Goal: Information Seeking & Learning: Learn about a topic

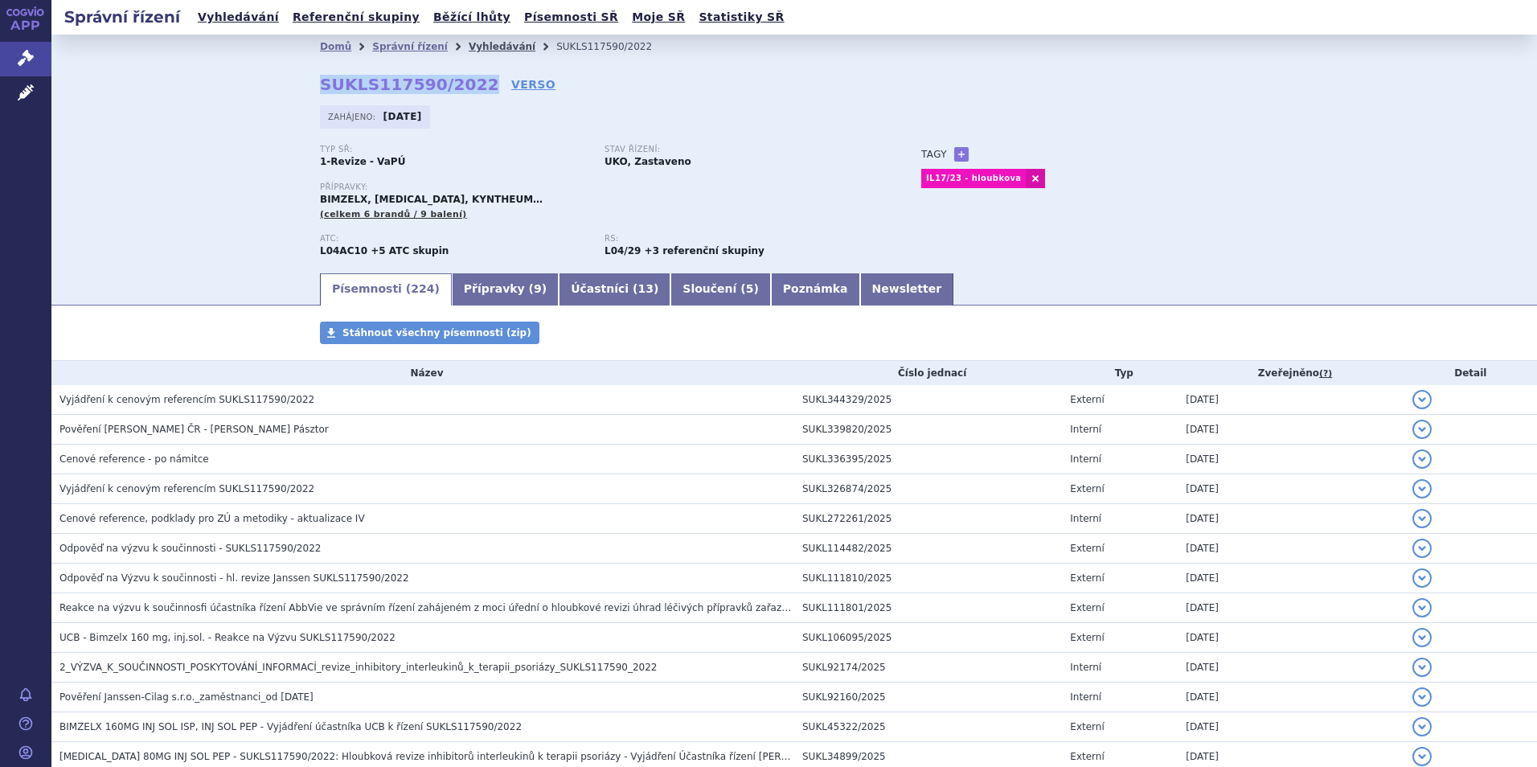
click at [482, 52] on link "Vyhledávání" at bounding box center [502, 46] width 67 height 11
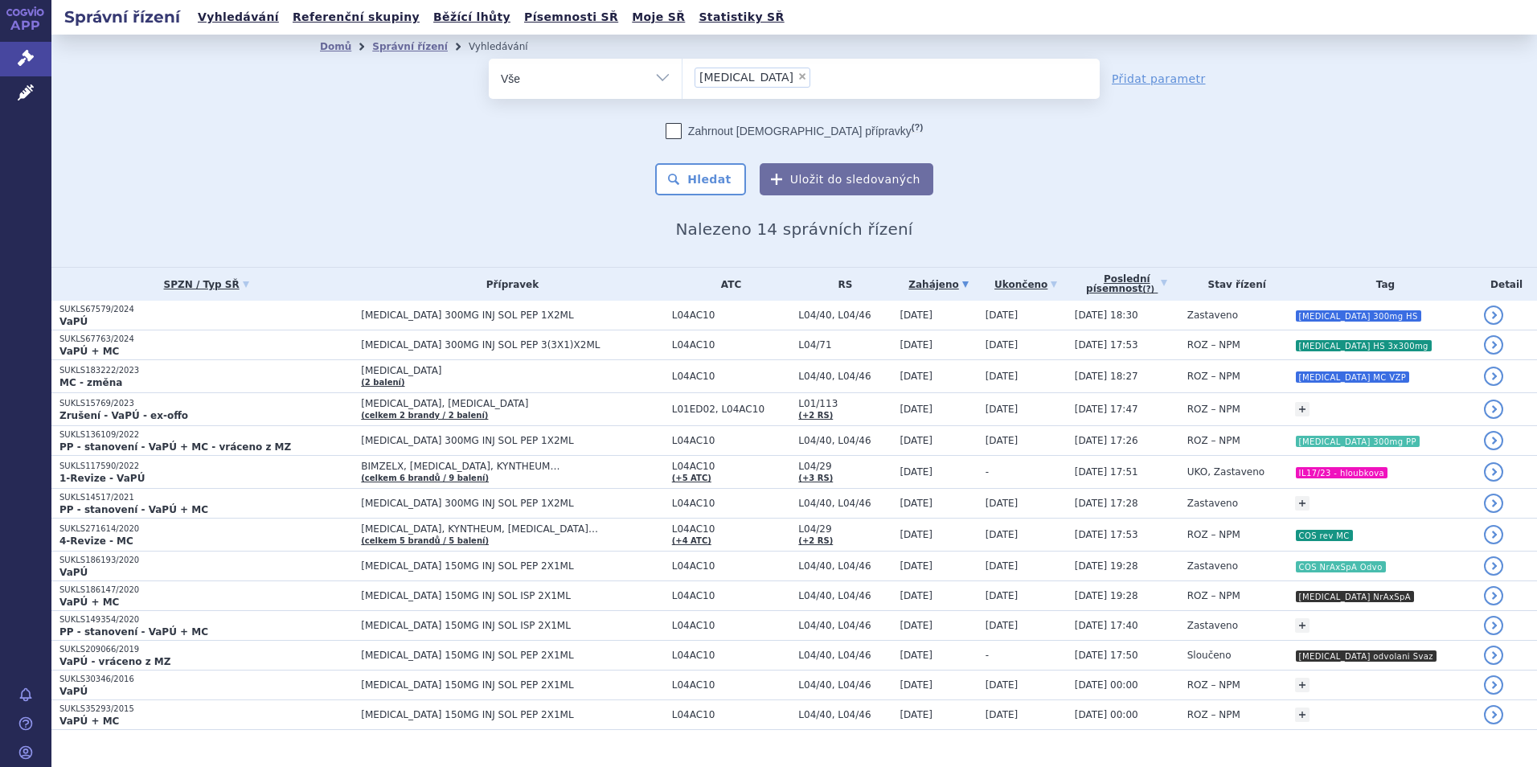
drag, startPoint x: 0, startPoint y: 0, endPoint x: 744, endPoint y: 76, distance: 747.6
click at [798, 76] on span "×" at bounding box center [803, 77] width 10 height 10
click at [683, 76] on select "cosentyx" at bounding box center [682, 78] width 1 height 40
select select
type input "tr"
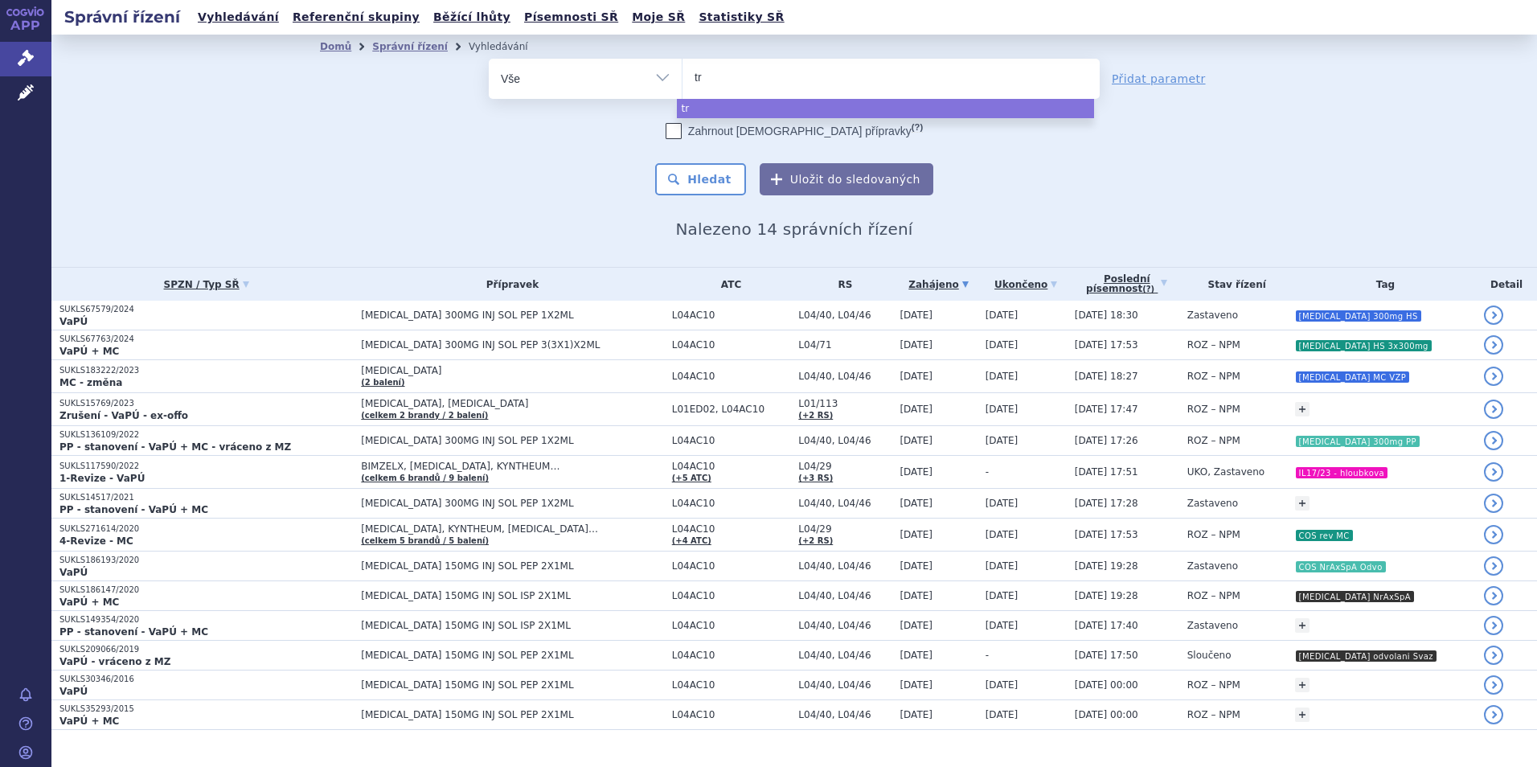
type input "tre"
type input "tremf"
type input "tremfa"
type input "tremf"
type input "tremfy"
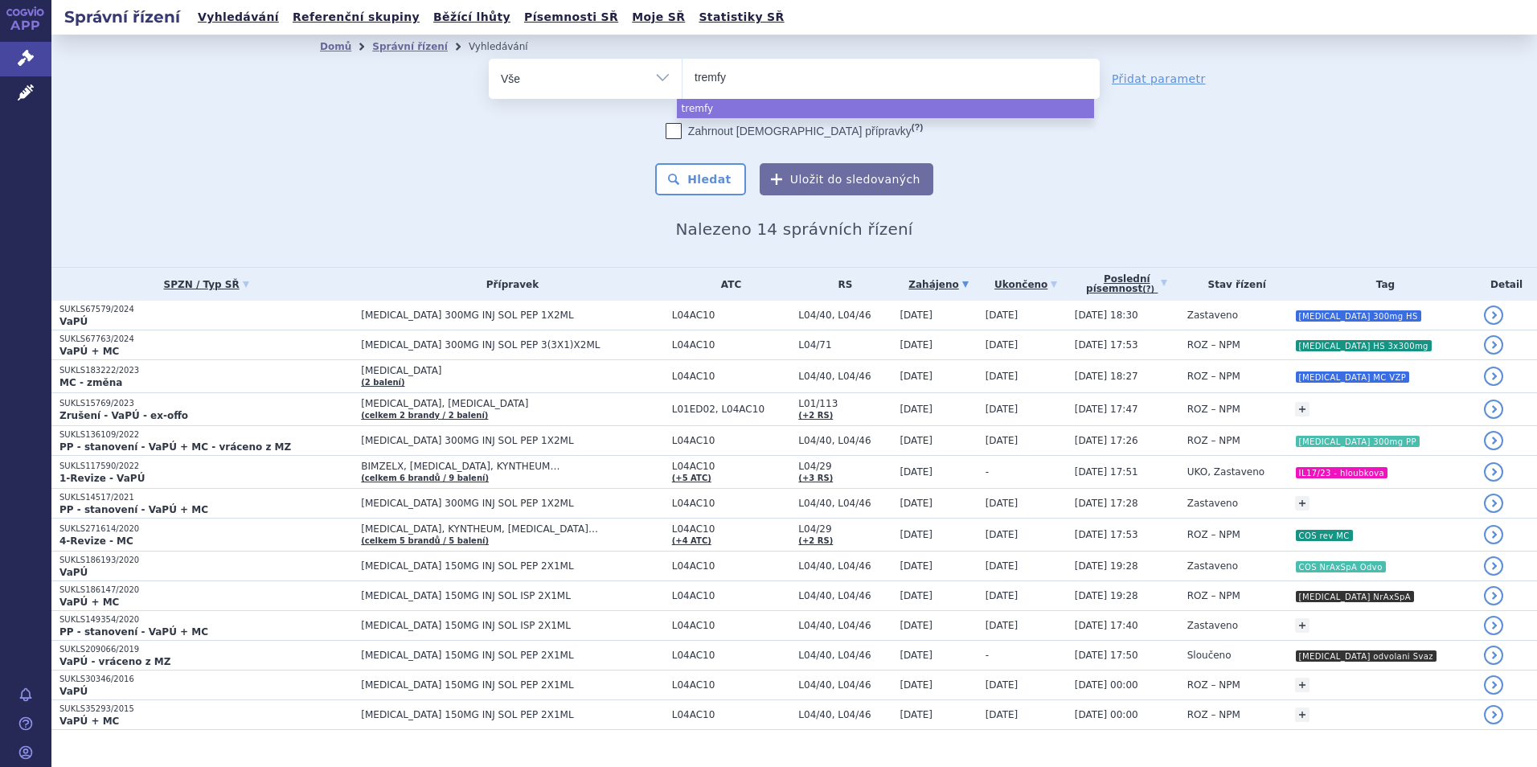
type input "tremfya"
select select "tremfya"
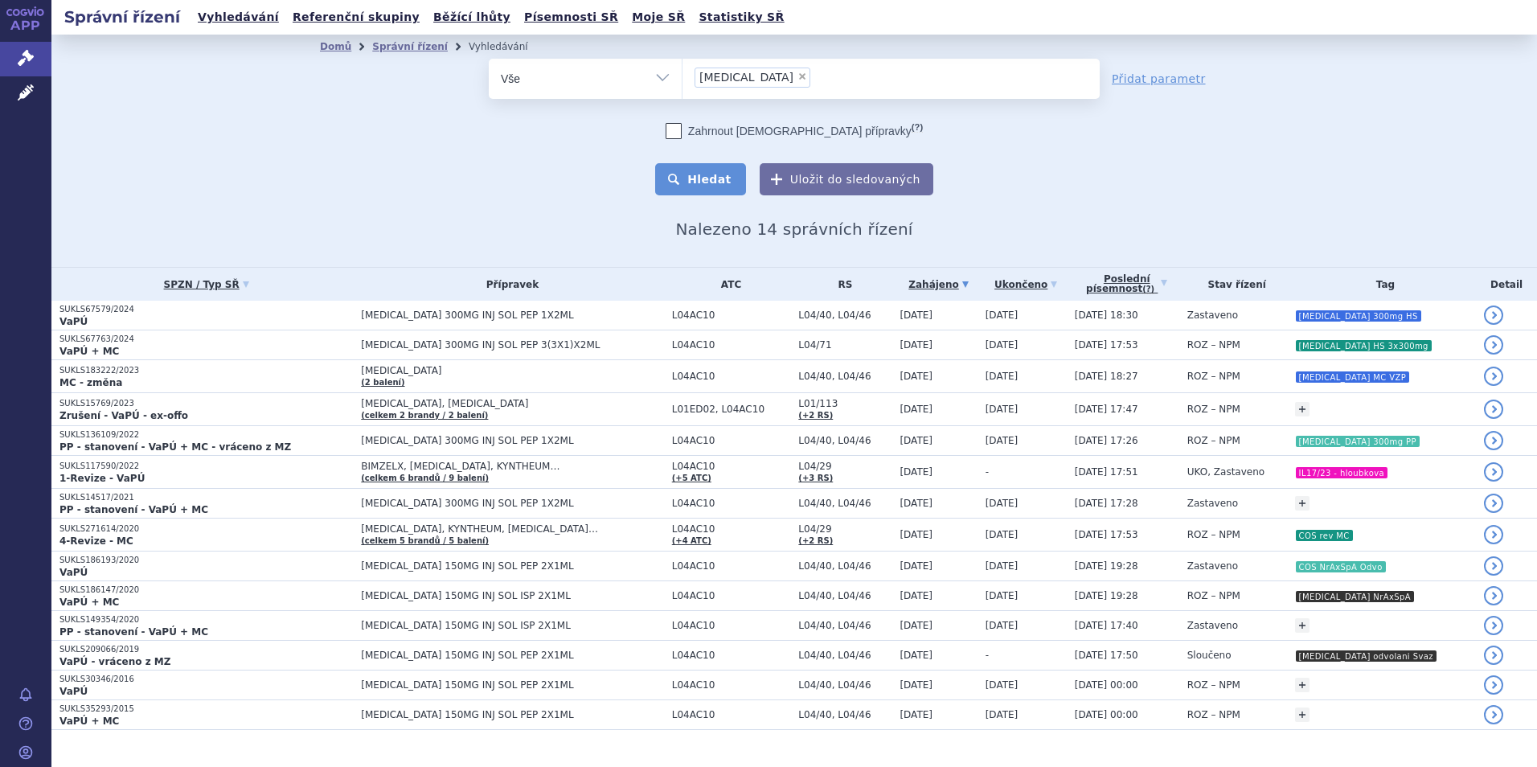
click at [709, 167] on button "Hledat" at bounding box center [700, 179] width 91 height 32
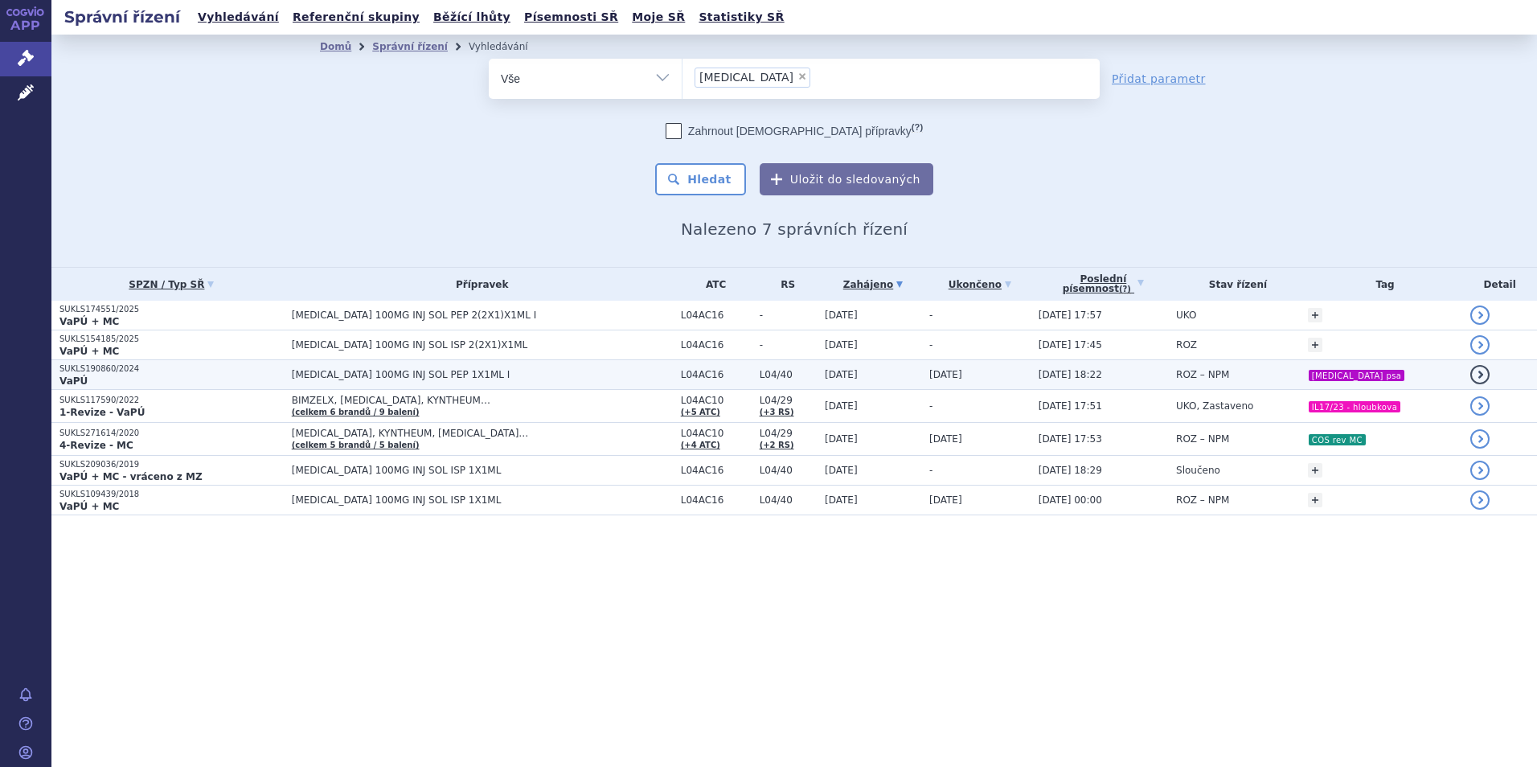
click at [527, 373] on span "TREMFYA 100MG INJ SOL PEP 1X1ML I" at bounding box center [482, 374] width 381 height 11
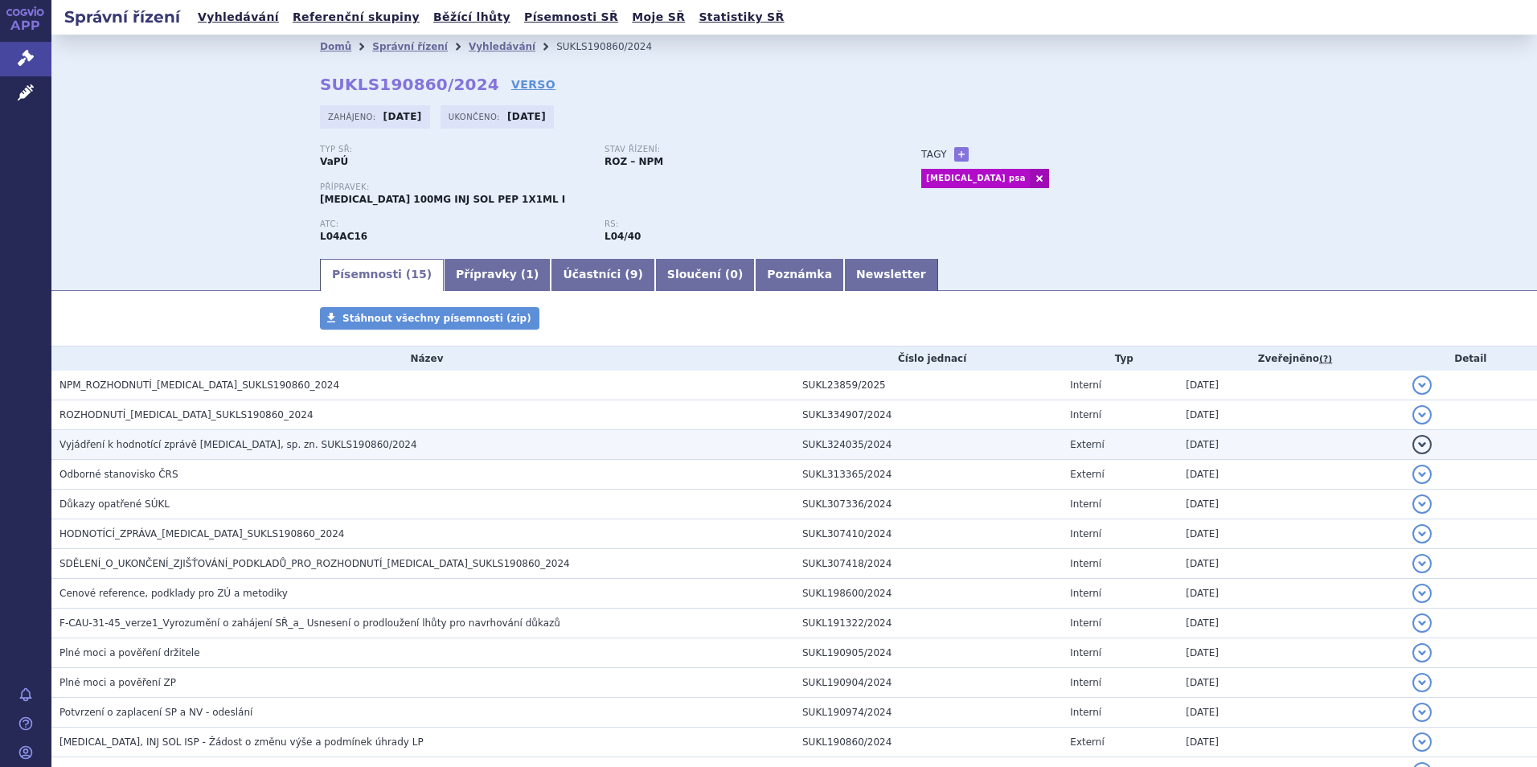
click at [281, 441] on span "Vyjádření k hodnotící zprávě TREMFYA, sp. zn. SUKLS190860/2024" at bounding box center [238, 444] width 358 height 11
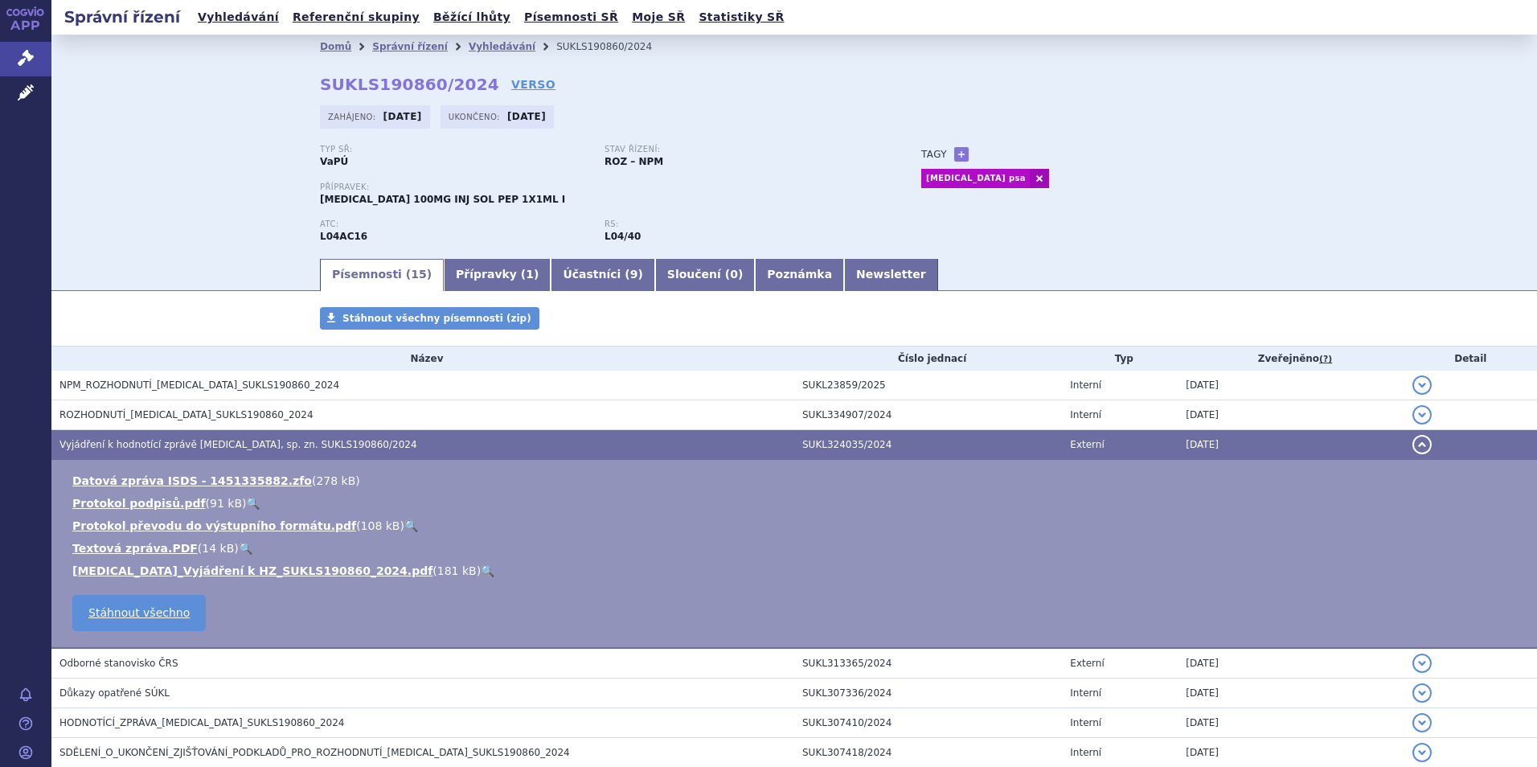
click at [281, 441] on span "Vyjádření k hodnotící zprávě TREMFYA, sp. zn. SUKLS190860/2024" at bounding box center [238, 444] width 358 height 11
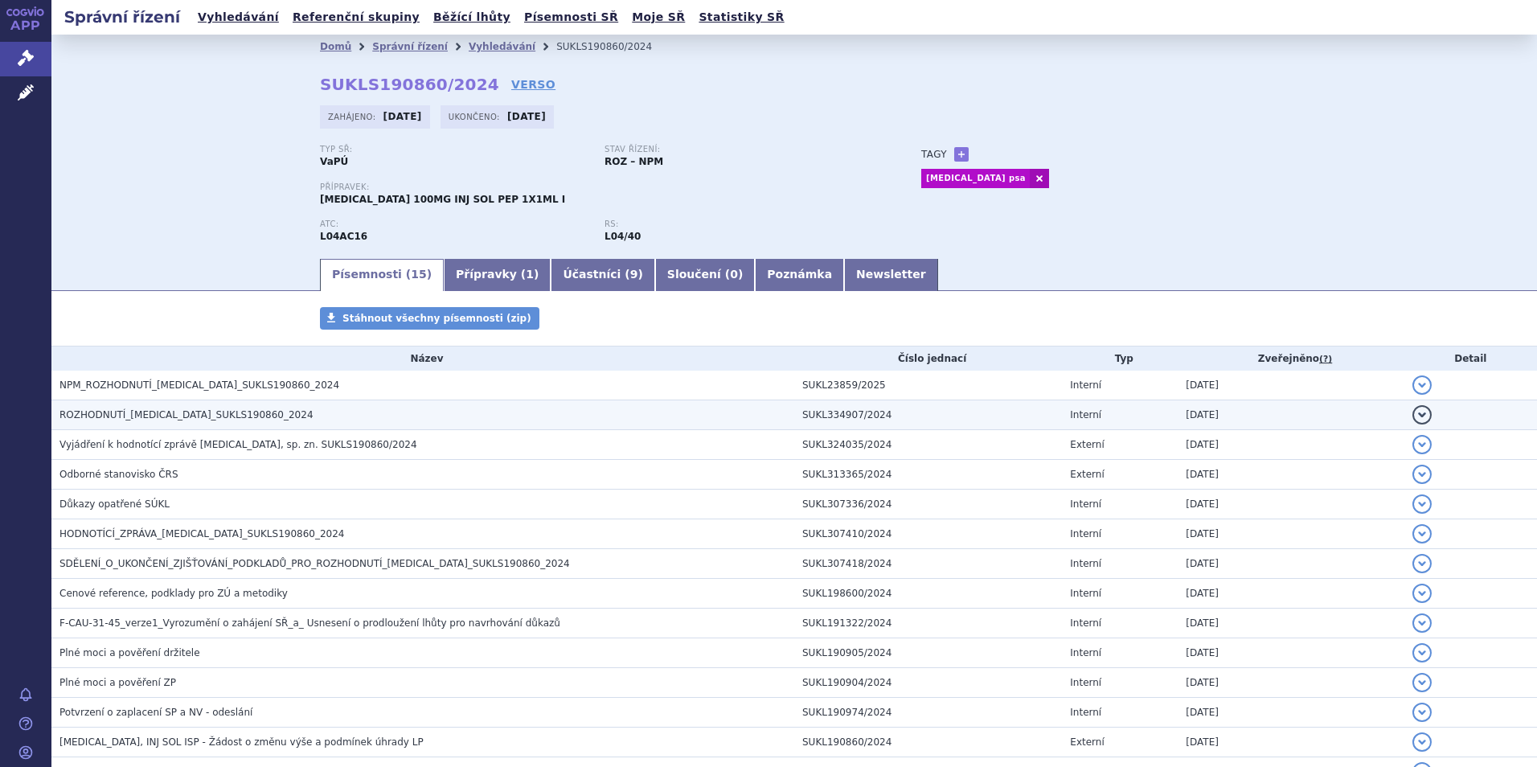
click at [182, 415] on span "ROZHODNUTÍ_[MEDICAL_DATA]_SUKLS190860_2024" at bounding box center [186, 414] width 254 height 11
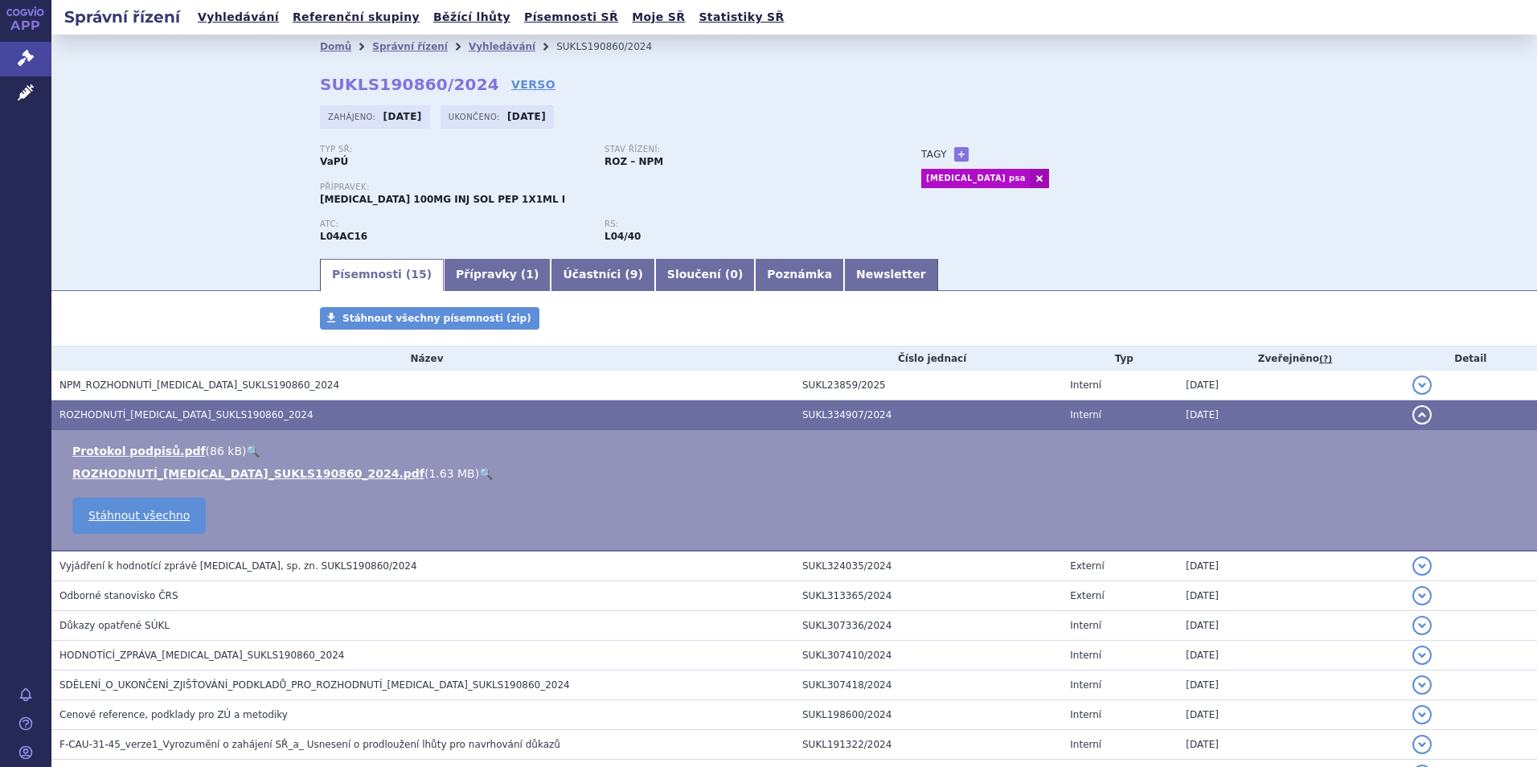
click at [182, 416] on span "ROZHODNUTÍ_[MEDICAL_DATA]_SUKLS190860_2024" at bounding box center [186, 414] width 254 height 11
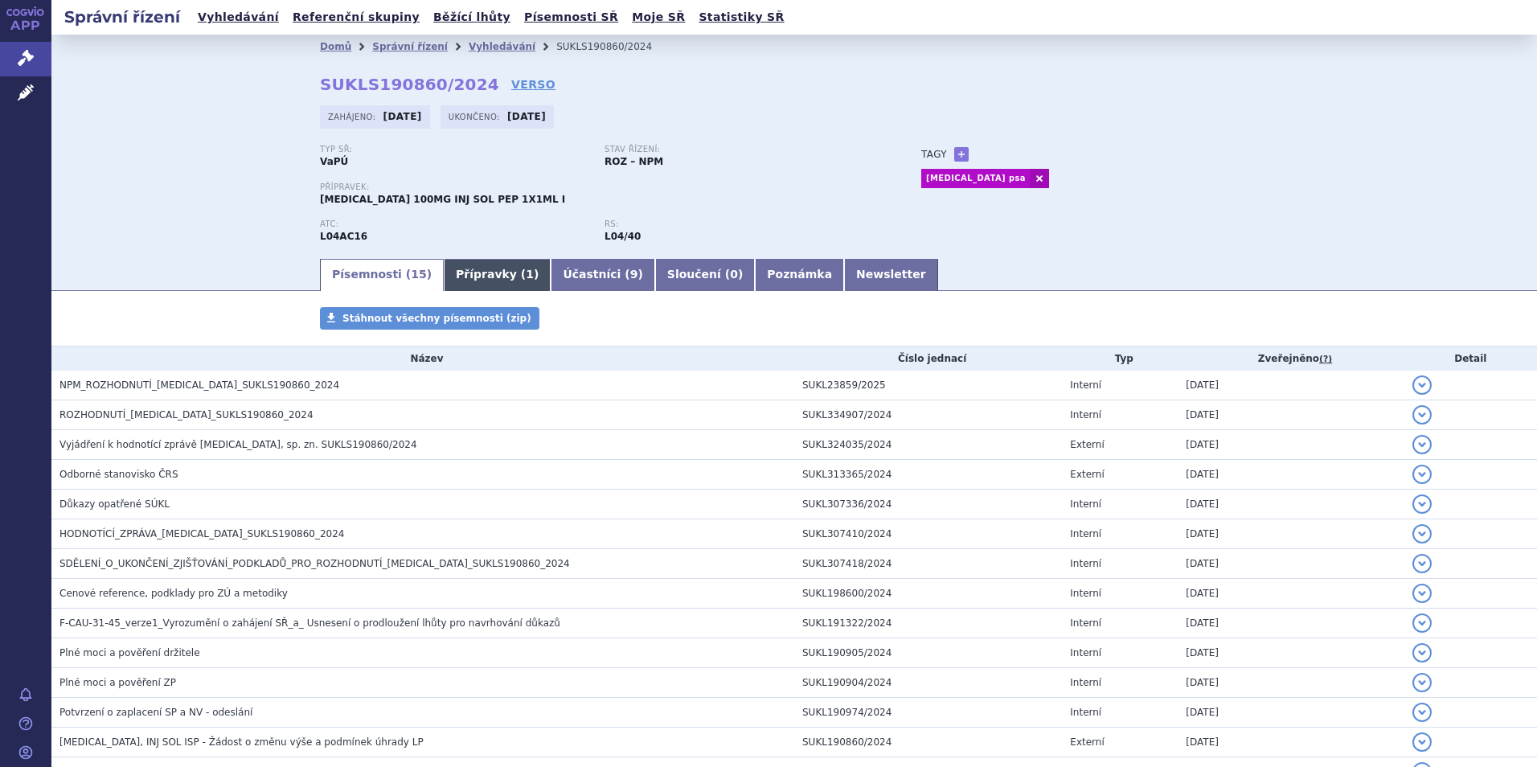
click at [484, 269] on link "Přípravky ( 1 )" at bounding box center [497, 275] width 107 height 32
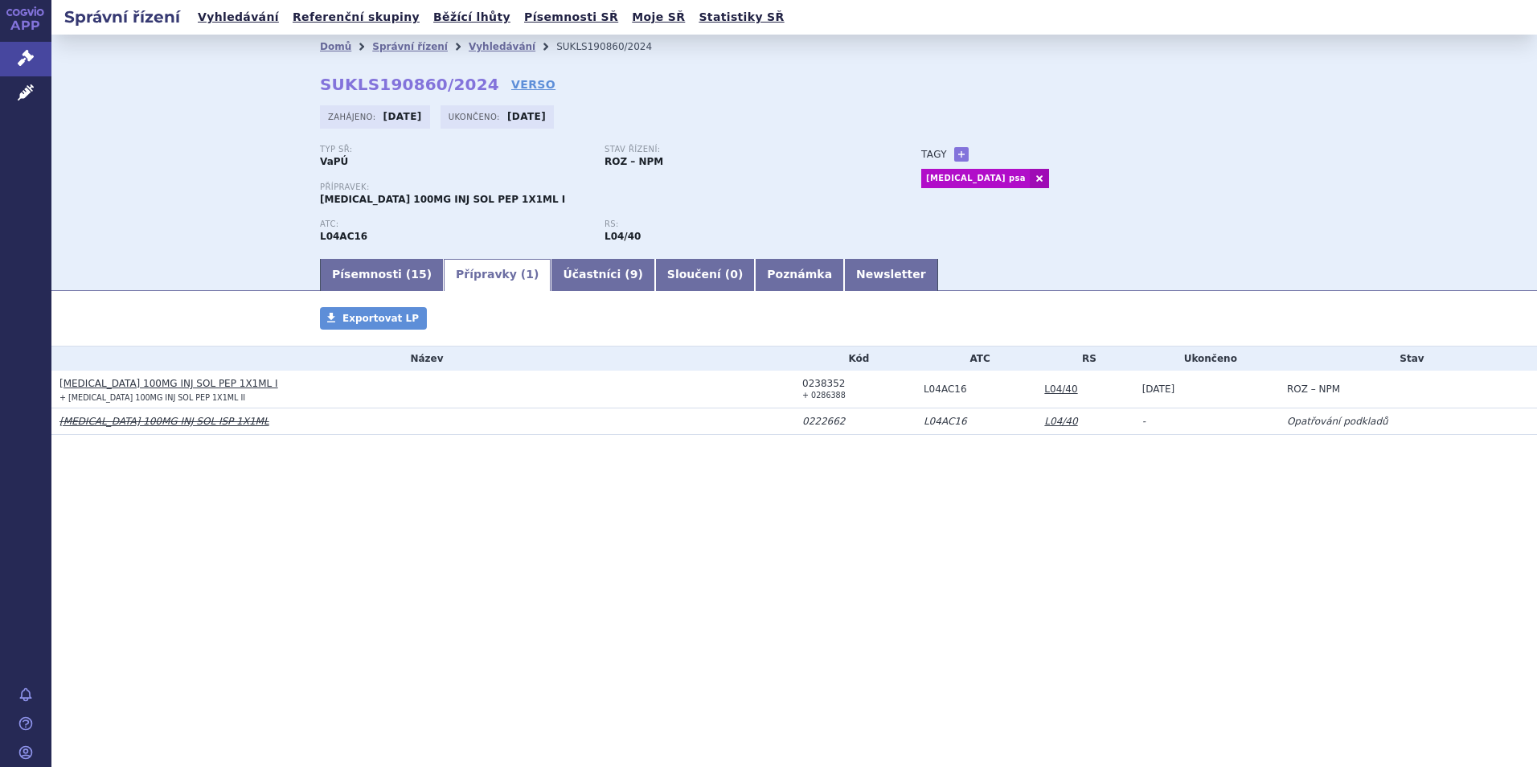
click at [217, 384] on link "[MEDICAL_DATA] 100MG INJ SOL PEP 1X1ML I" at bounding box center [168, 383] width 219 height 11
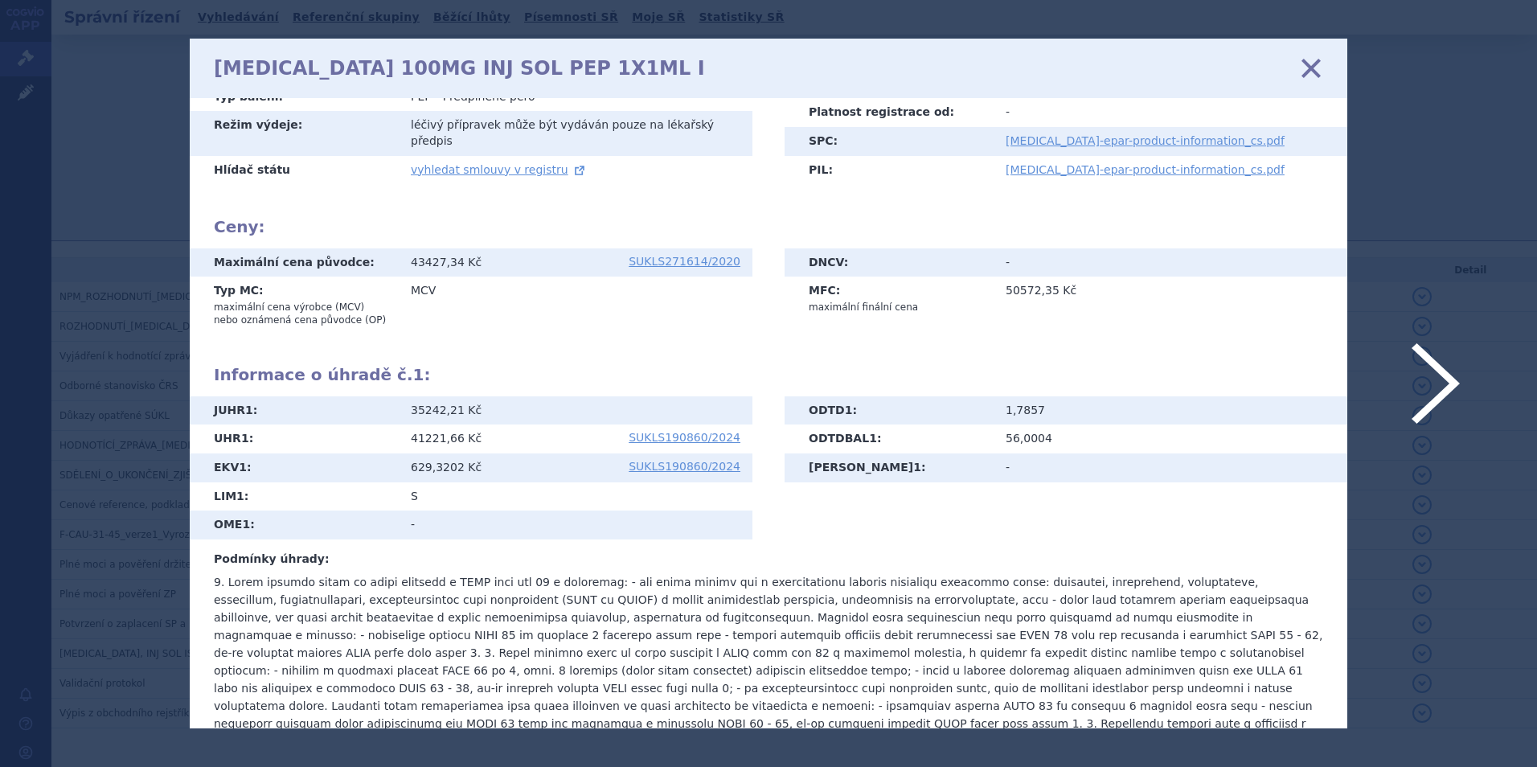
scroll to position [241, 0]
click at [1315, 86] on div "[MEDICAL_DATA] 100MG INJ SOL PEP 1X1ML I zavřít" at bounding box center [769, 68] width 1158 height 59
click at [1312, 66] on icon at bounding box center [1311, 68] width 34 height 34
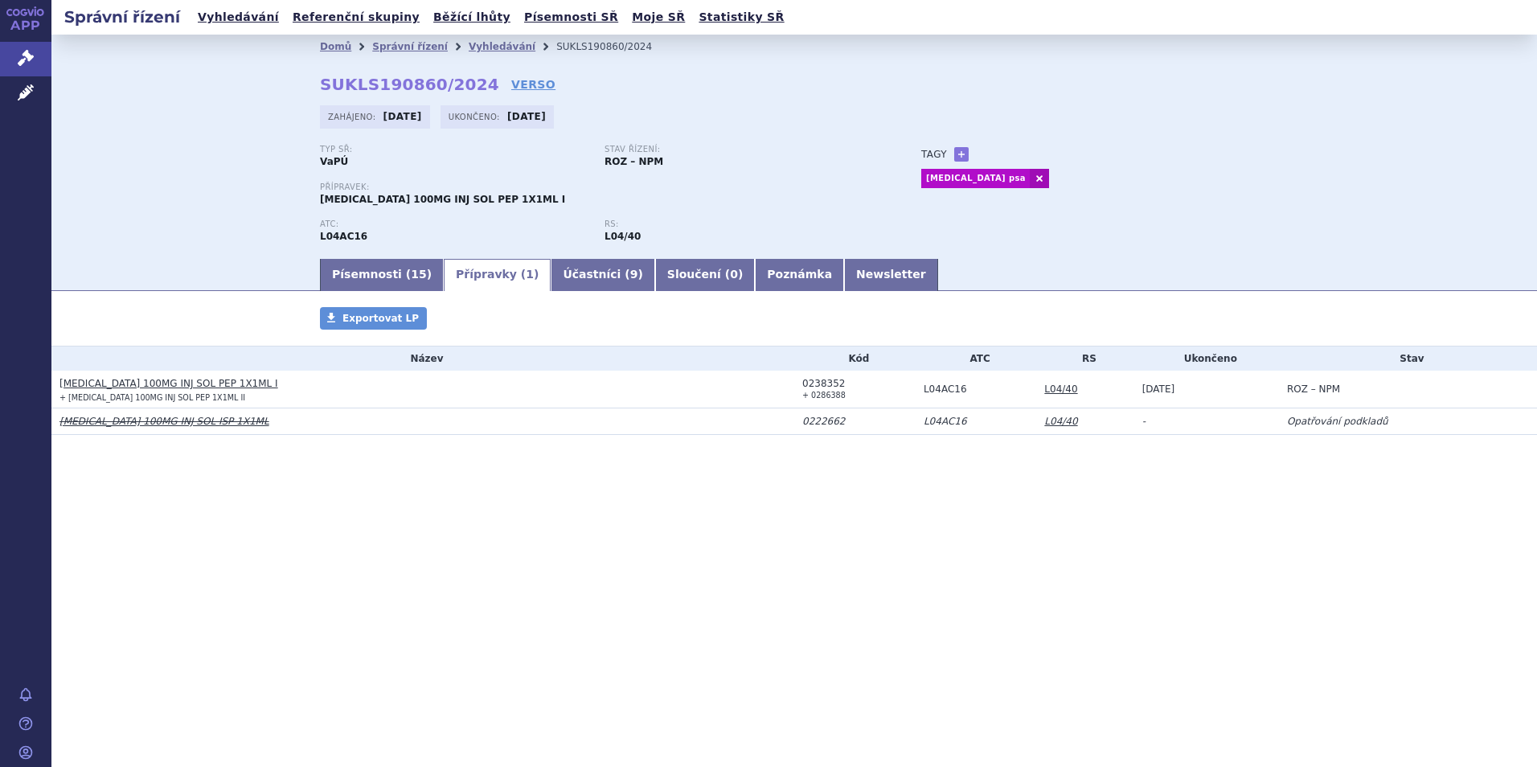
click at [109, 376] on h3 "[MEDICAL_DATA] 100MG INJ SOL PEP 1X1ML I" at bounding box center [426, 383] width 735 height 16
click at [125, 382] on link "TREMFYA 100MG INJ SOL PEP 1X1ML I" at bounding box center [168, 383] width 219 height 11
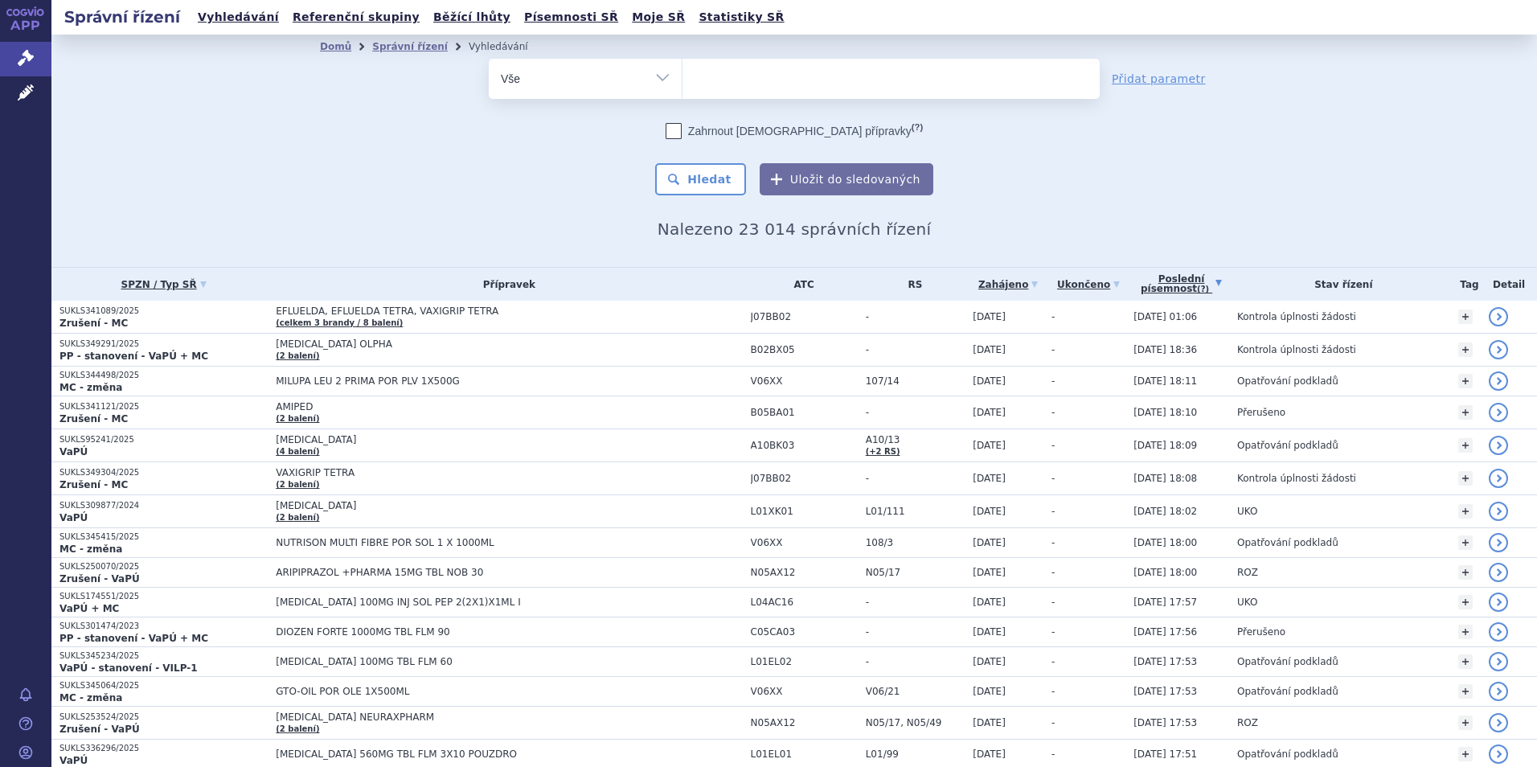
scroll to position [804, 0]
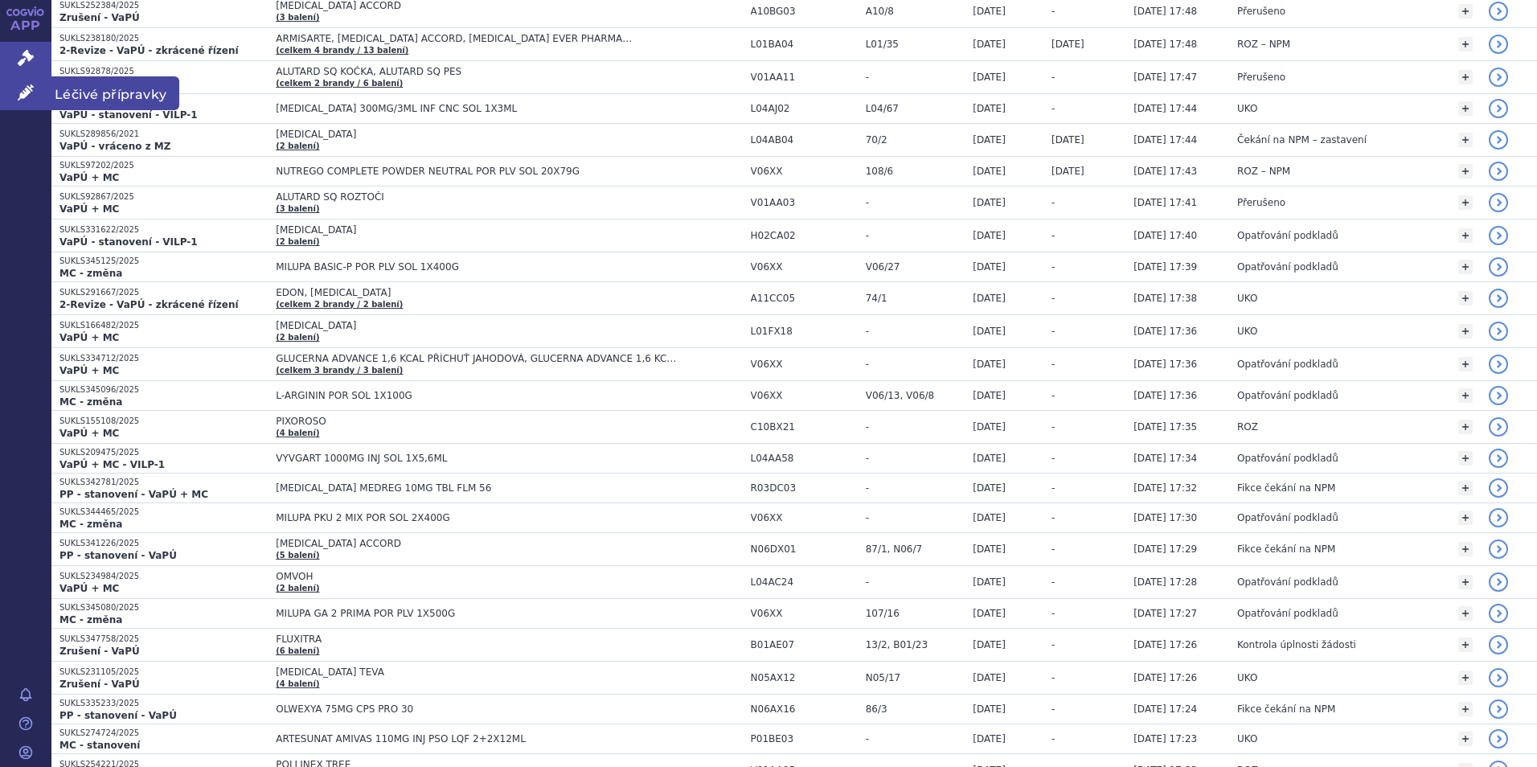
click at [26, 84] on icon at bounding box center [26, 92] width 16 height 16
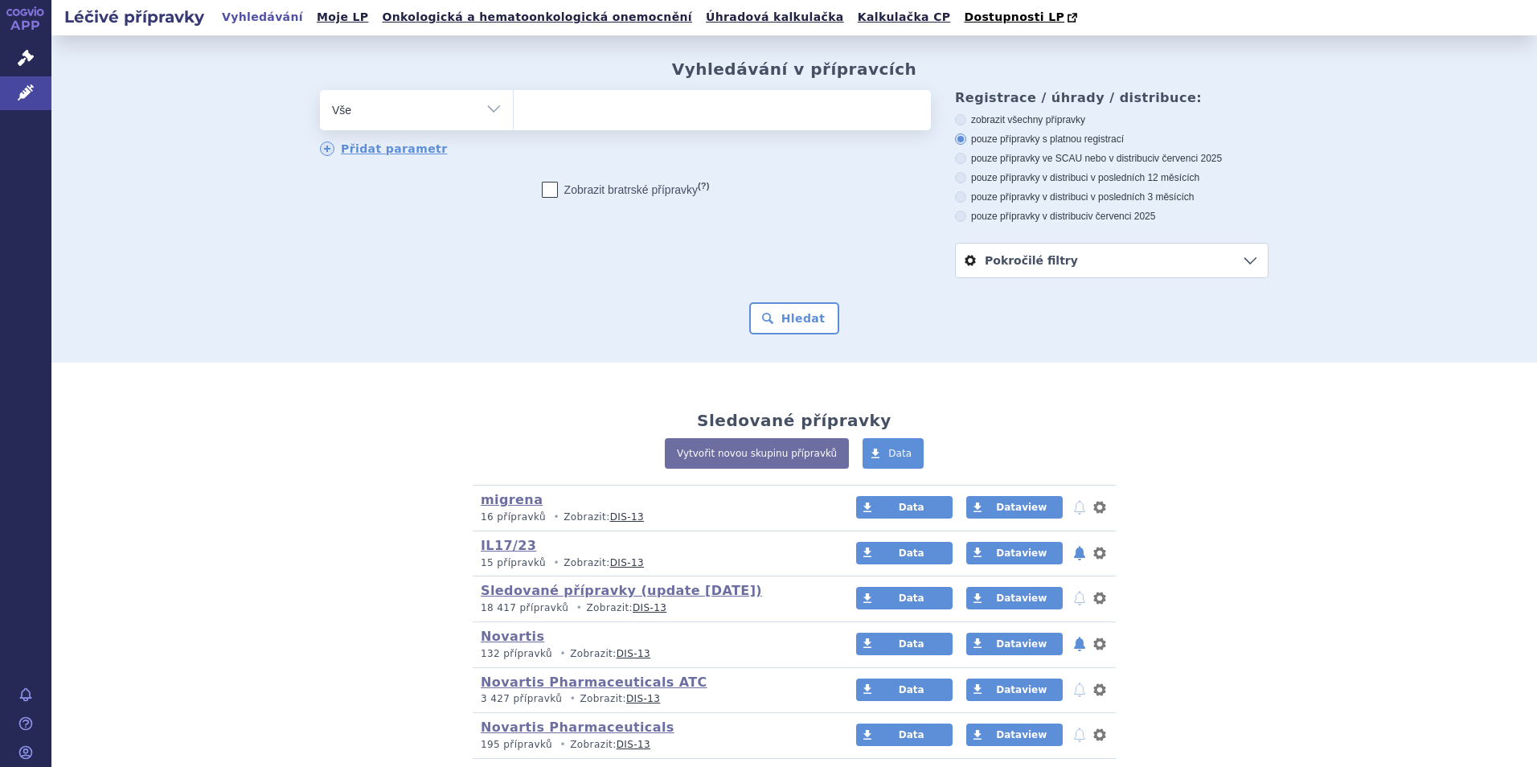
drag, startPoint x: 0, startPoint y: 0, endPoint x: 653, endPoint y: 112, distance: 662.4
click at [653, 112] on ul at bounding box center [722, 107] width 417 height 34
click at [514, 112] on select at bounding box center [513, 109] width 1 height 40
type input "tr"
type input "tre"
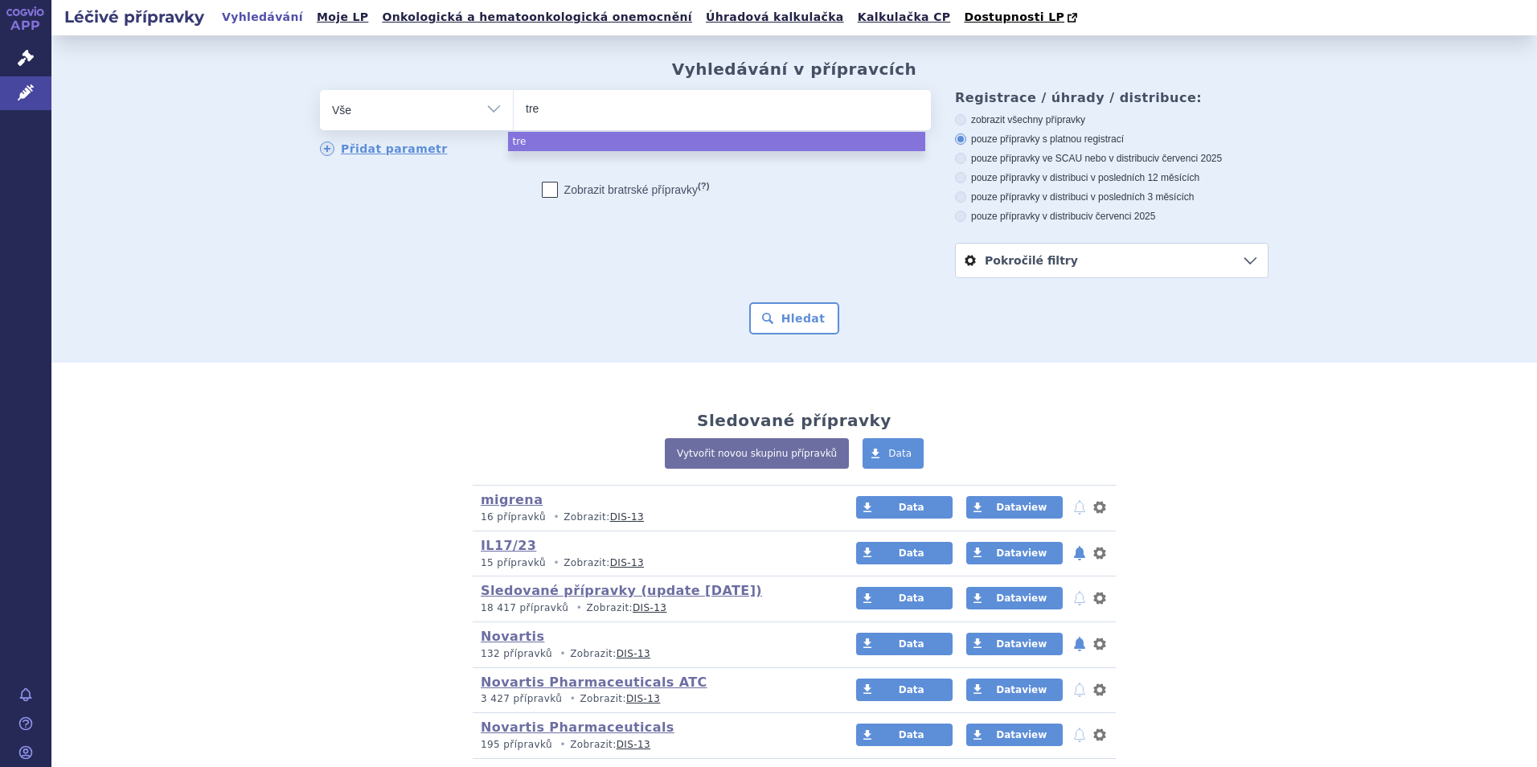
type input "trem"
type input "tremf"
type input "tremfya"
select select "tremfya"
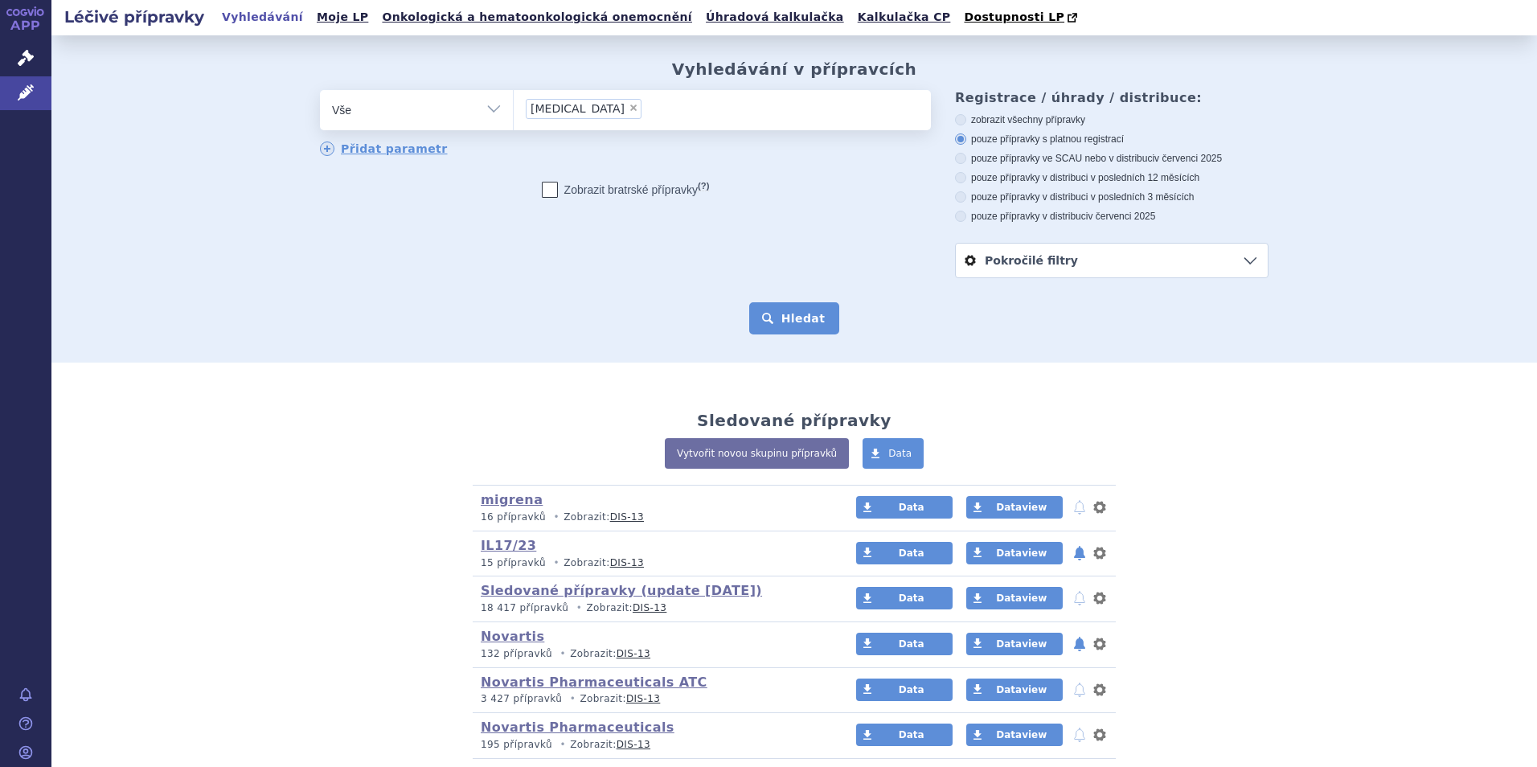
click at [774, 305] on button "Hledat" at bounding box center [794, 318] width 91 height 32
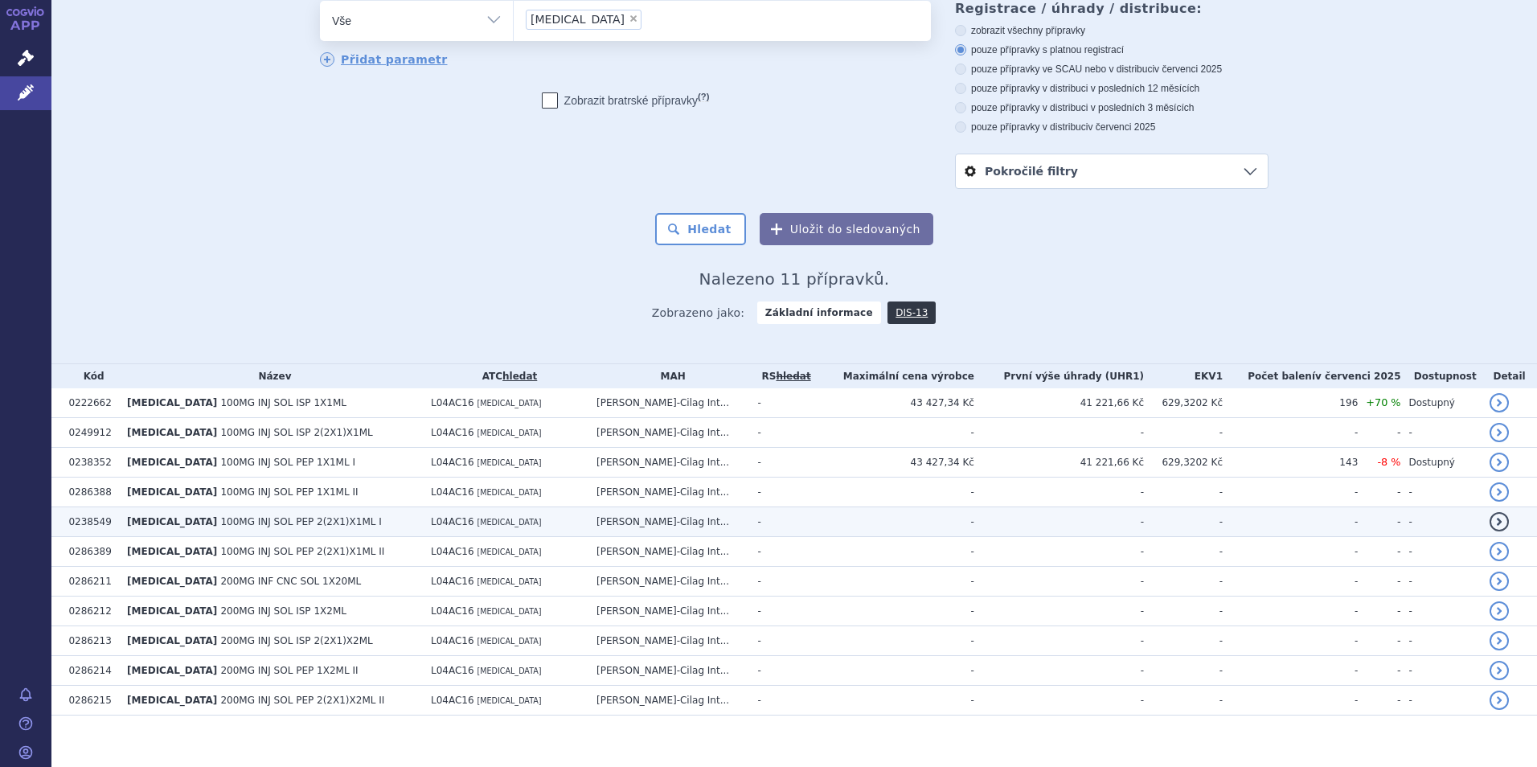
scroll to position [104, 0]
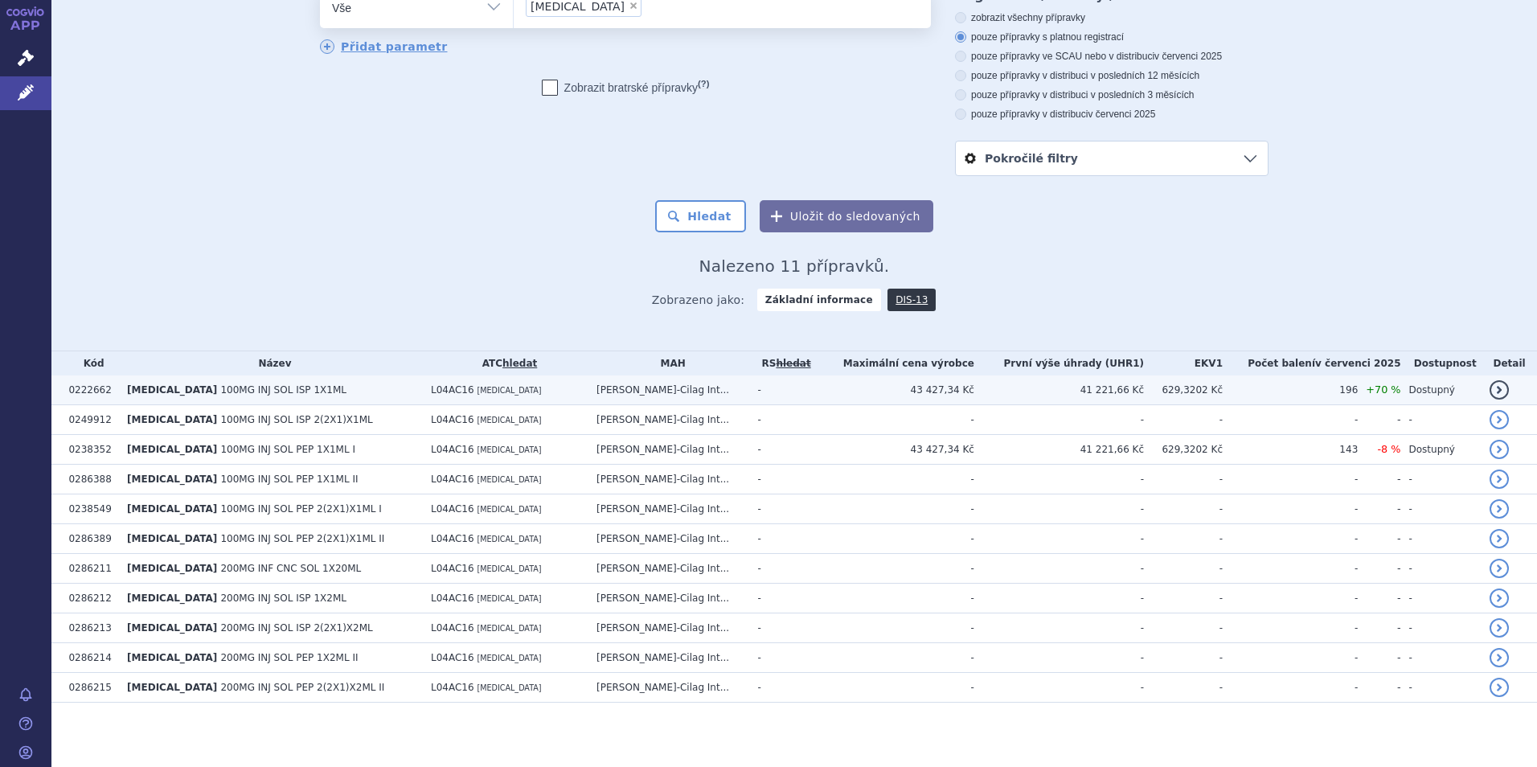
click at [527, 397] on td "L04AC16 GUSELKUMAB" at bounding box center [506, 390] width 166 height 30
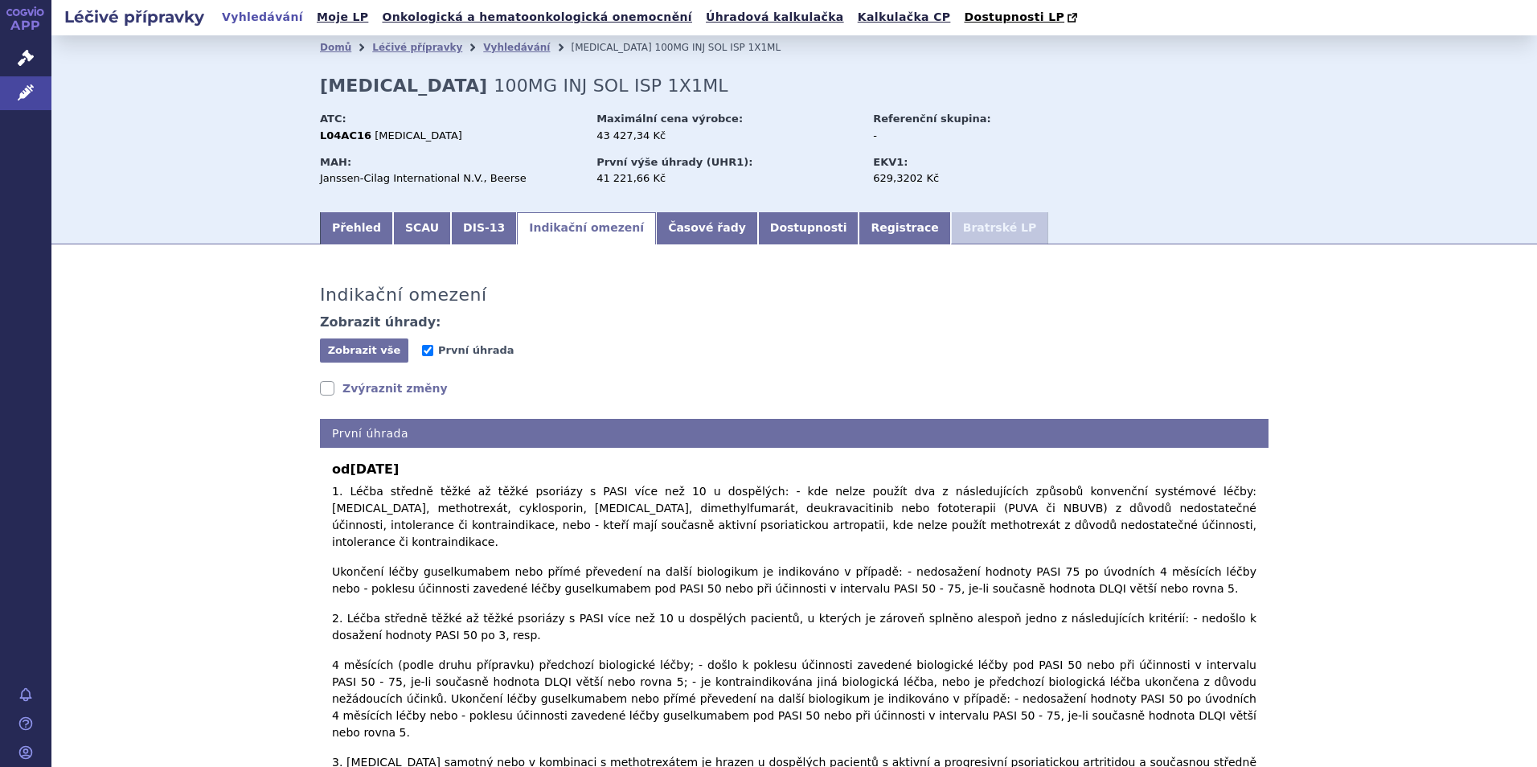
click at [355, 390] on link "Zvýraznit změny" at bounding box center [384, 388] width 128 height 16
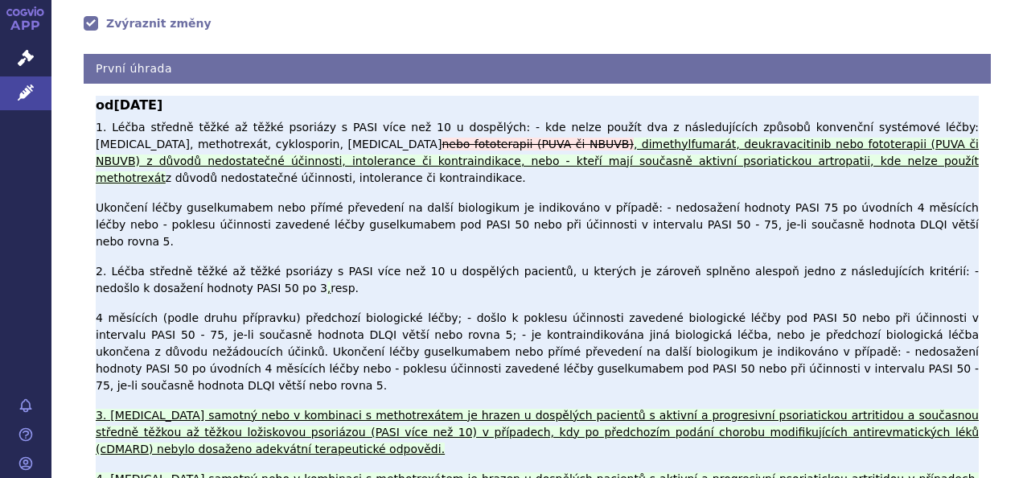
scroll to position [402, 0]
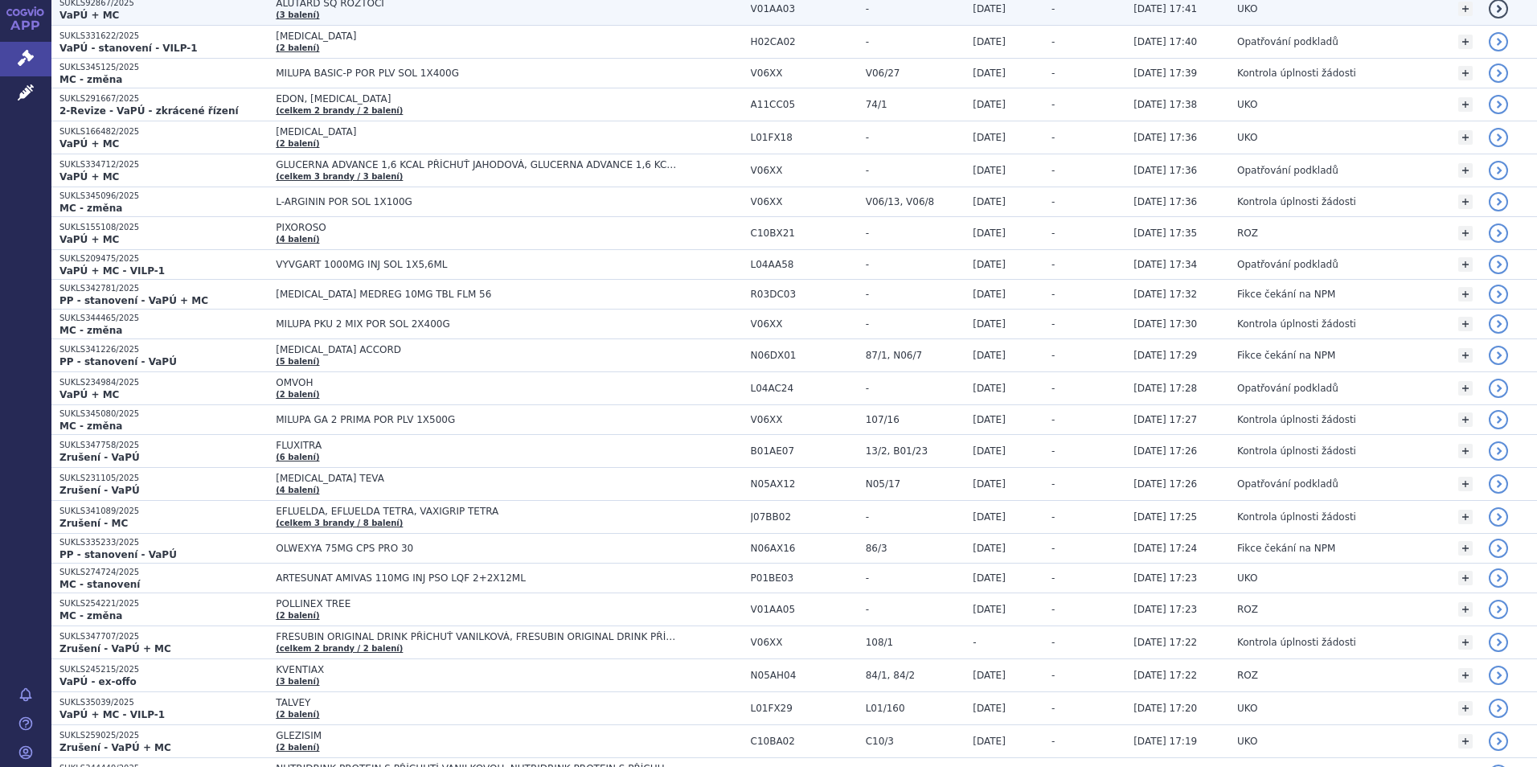
scroll to position [884, 0]
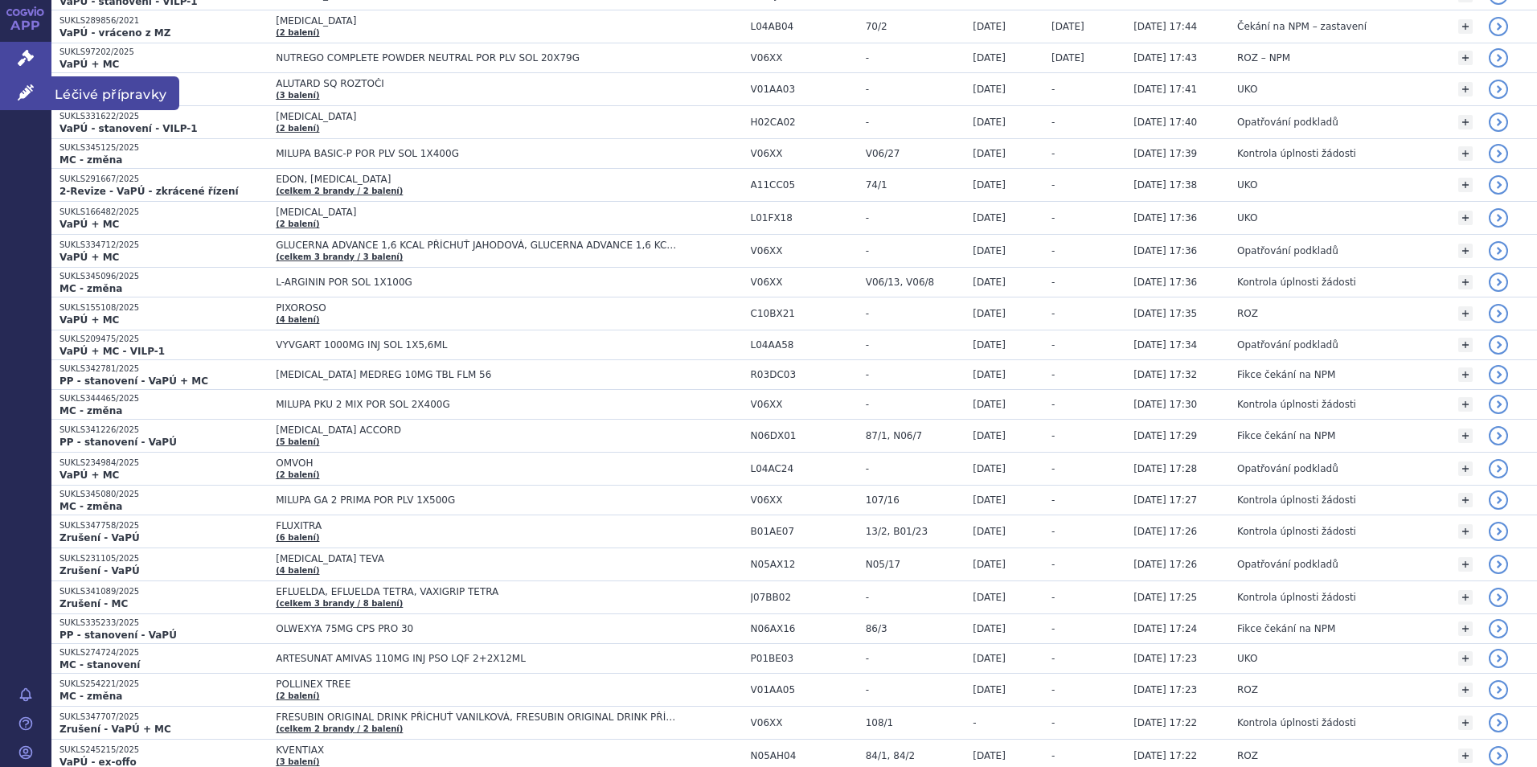
click at [43, 92] on link "Léčivé přípravky" at bounding box center [25, 93] width 51 height 34
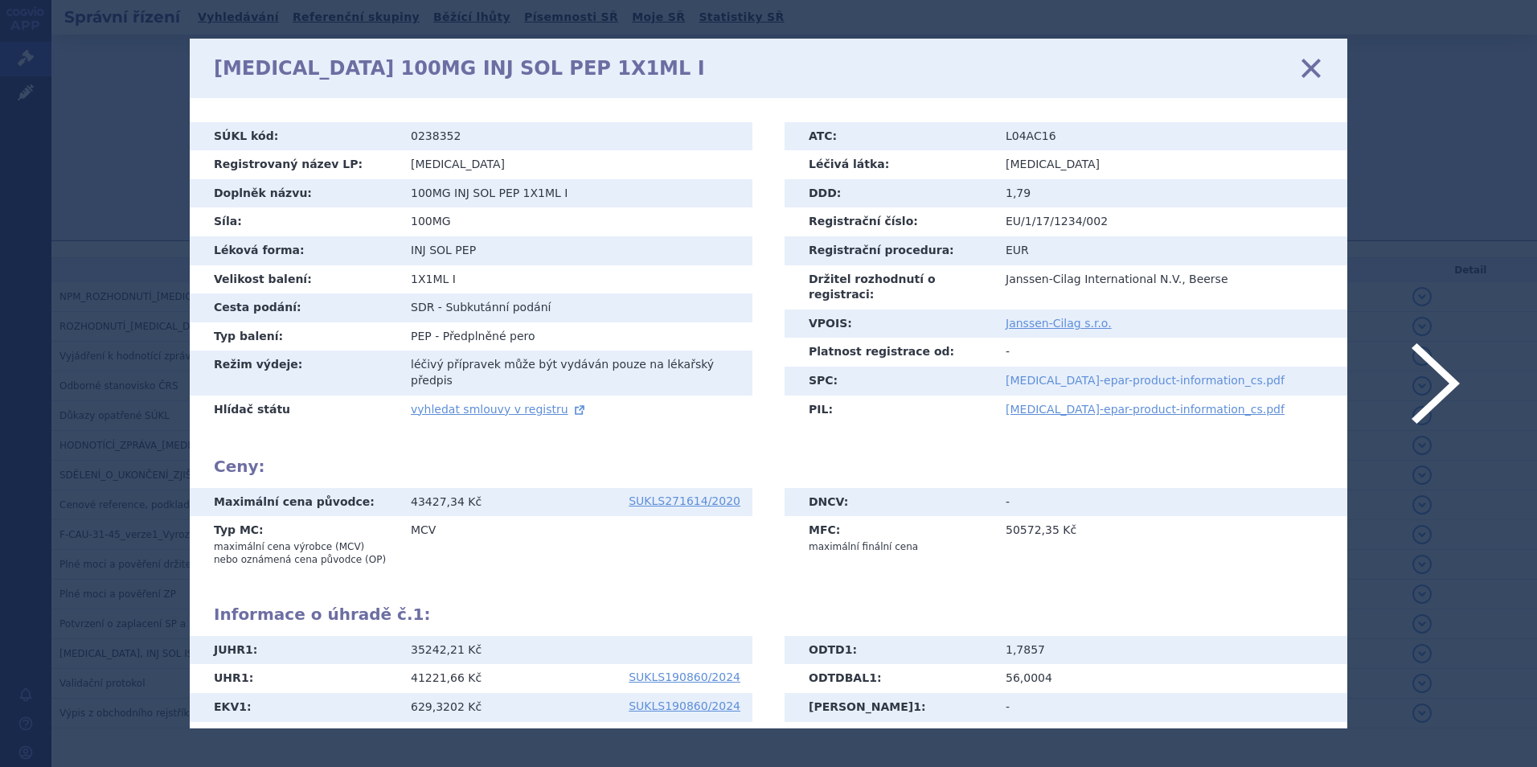
click at [1100, 374] on link "tremfya-epar-product-information_cs.pdf" at bounding box center [1145, 380] width 279 height 13
click at [1327, 75] on div "TREMFYA 100MG INJ SOL PEP 1X1ML I zavřít" at bounding box center [769, 68] width 1158 height 59
click at [1311, 72] on icon at bounding box center [1311, 68] width 34 height 34
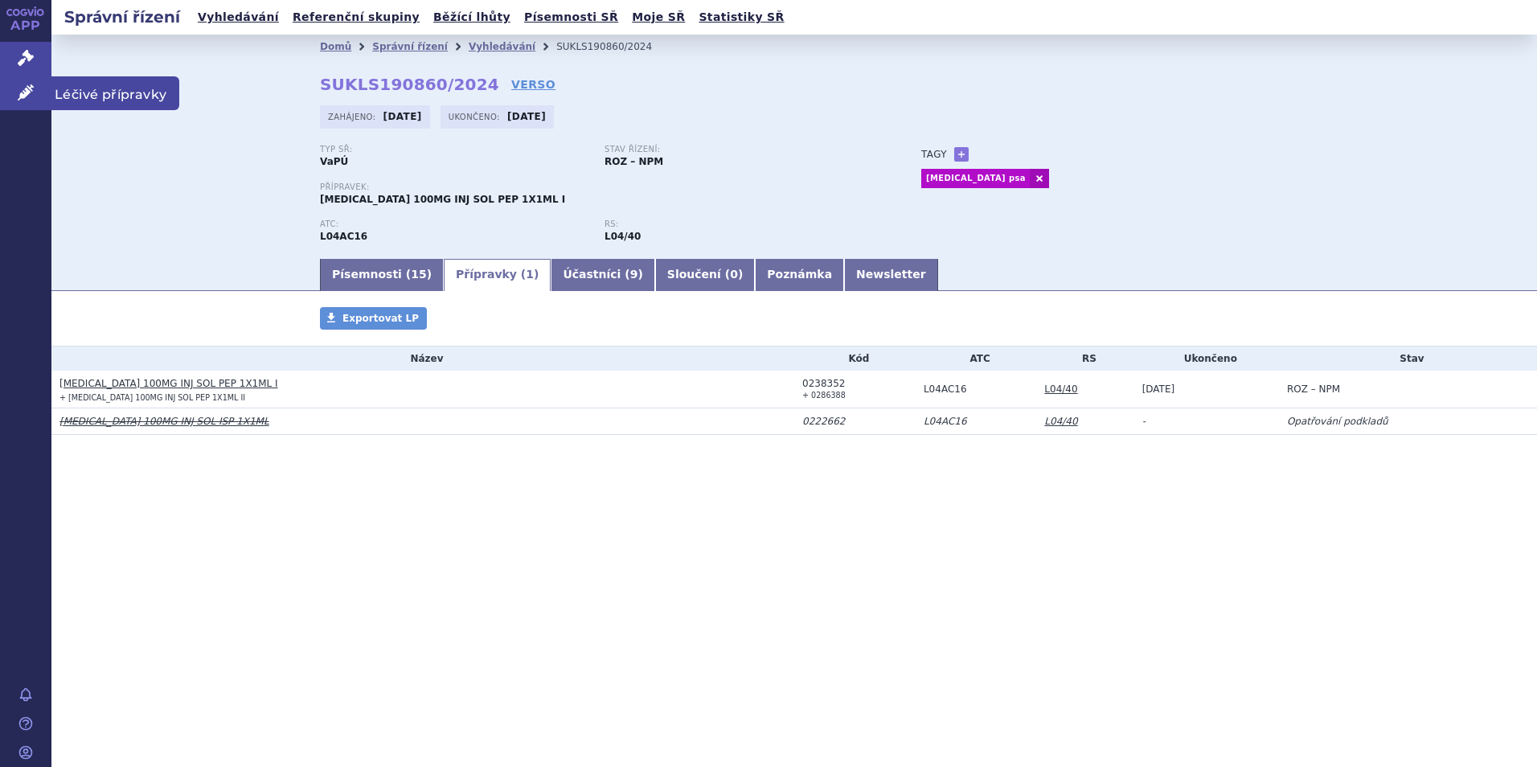
click at [32, 97] on icon at bounding box center [26, 92] width 16 height 16
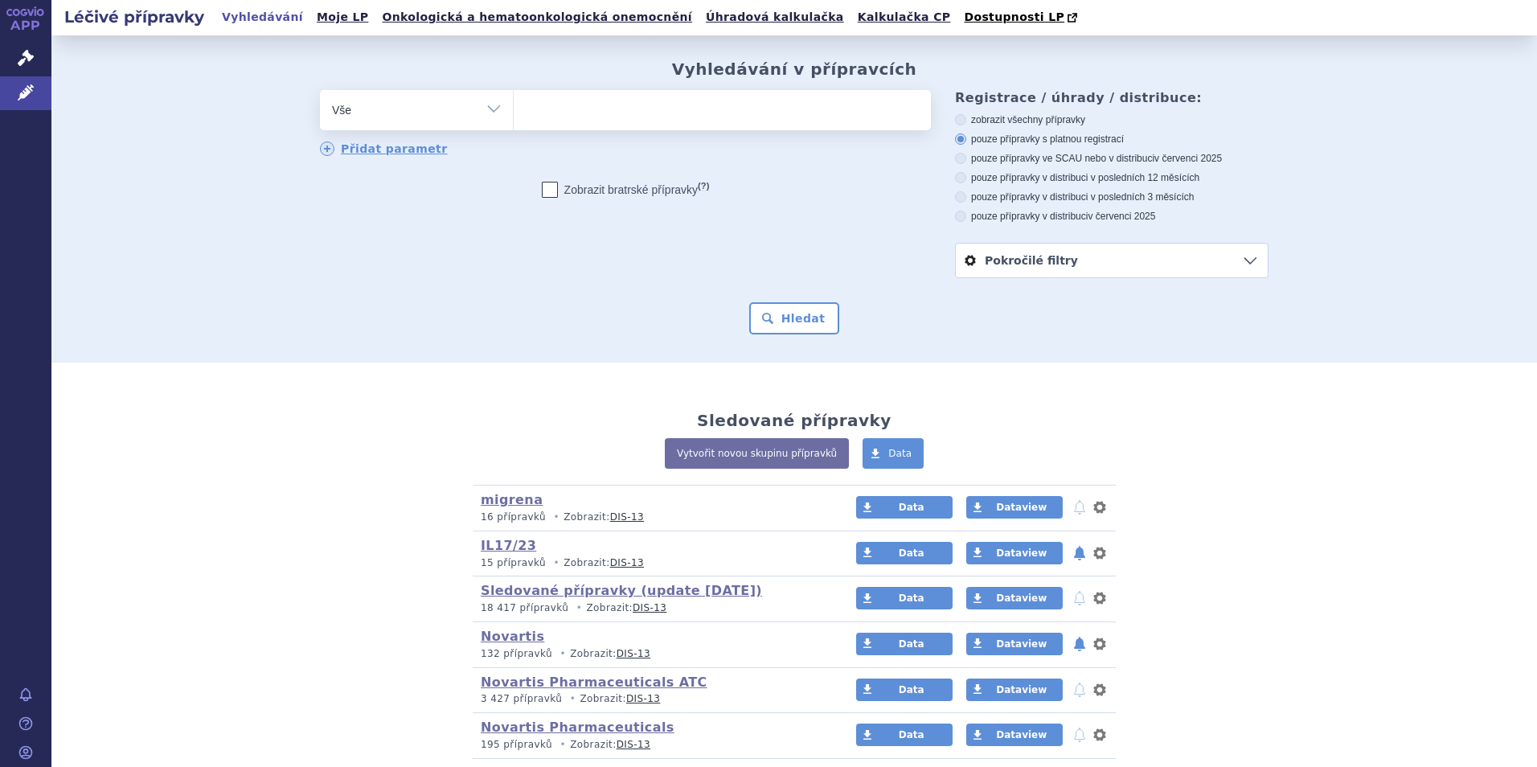
click at [585, 111] on ul at bounding box center [722, 107] width 417 height 34
click at [514, 111] on select at bounding box center [513, 109] width 1 height 40
type input "bim"
type input "bimz"
type input "bimzel"
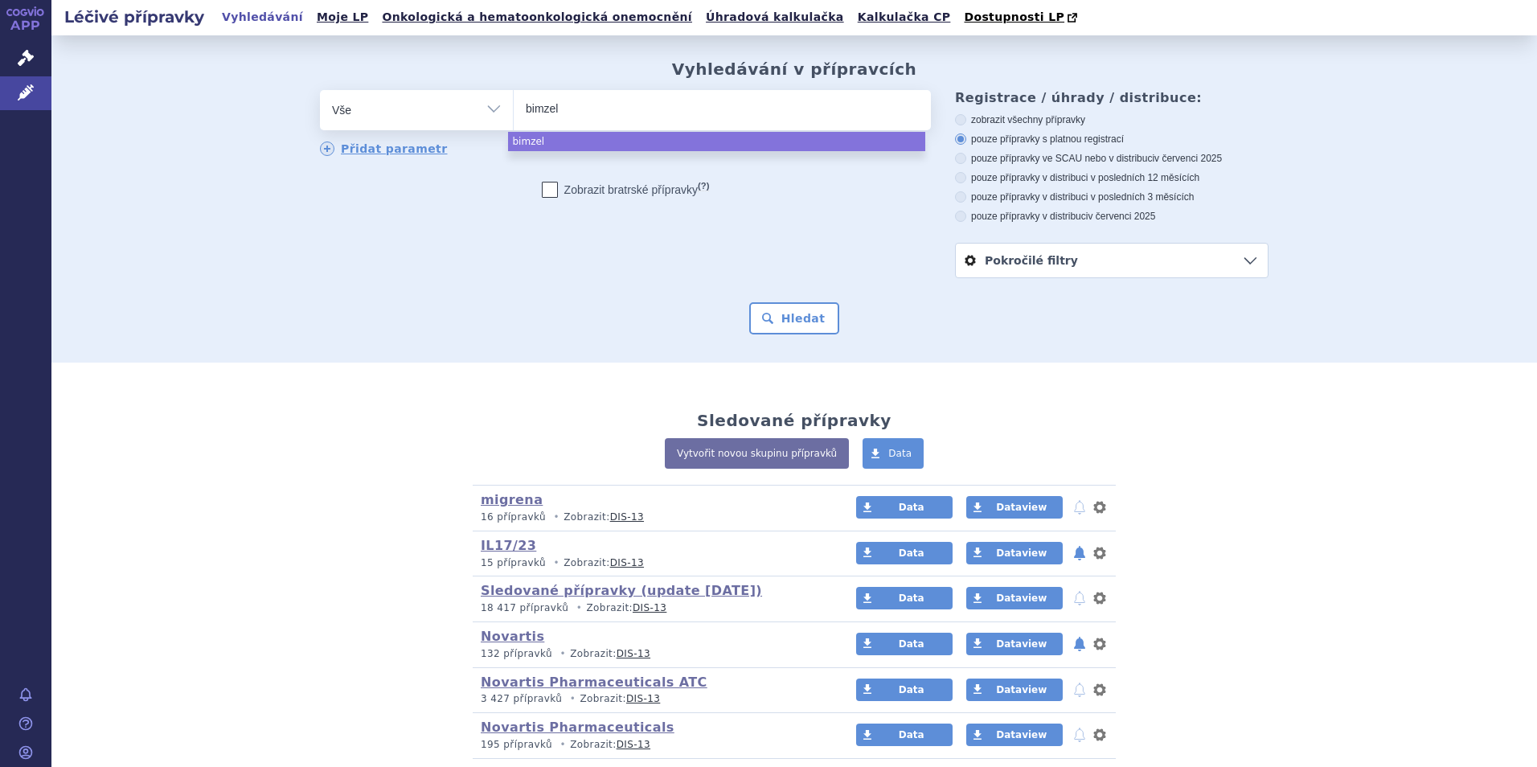
type input "bimzelx"
select select "bimzelx"
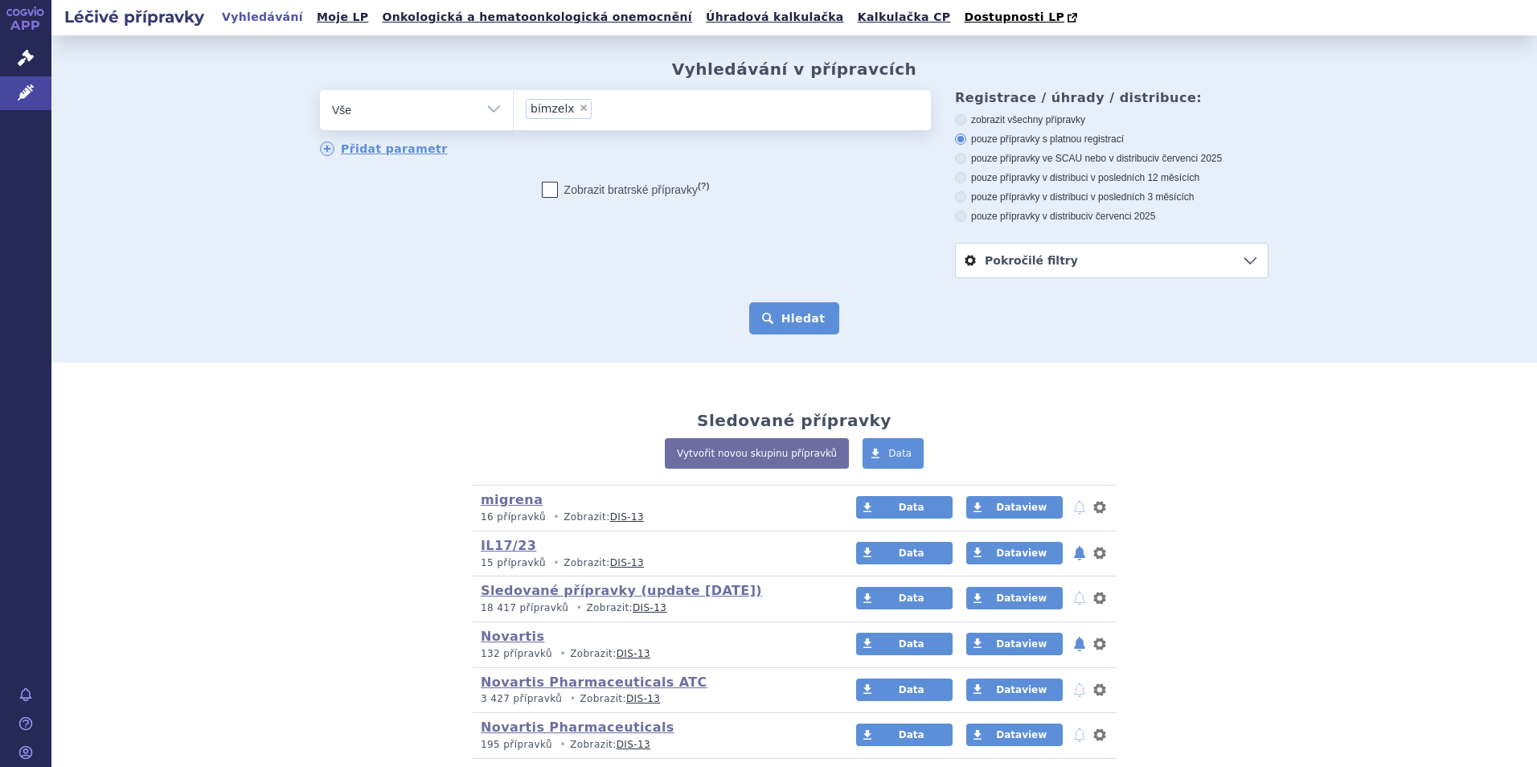
click at [798, 312] on button "Hledat" at bounding box center [794, 318] width 91 height 32
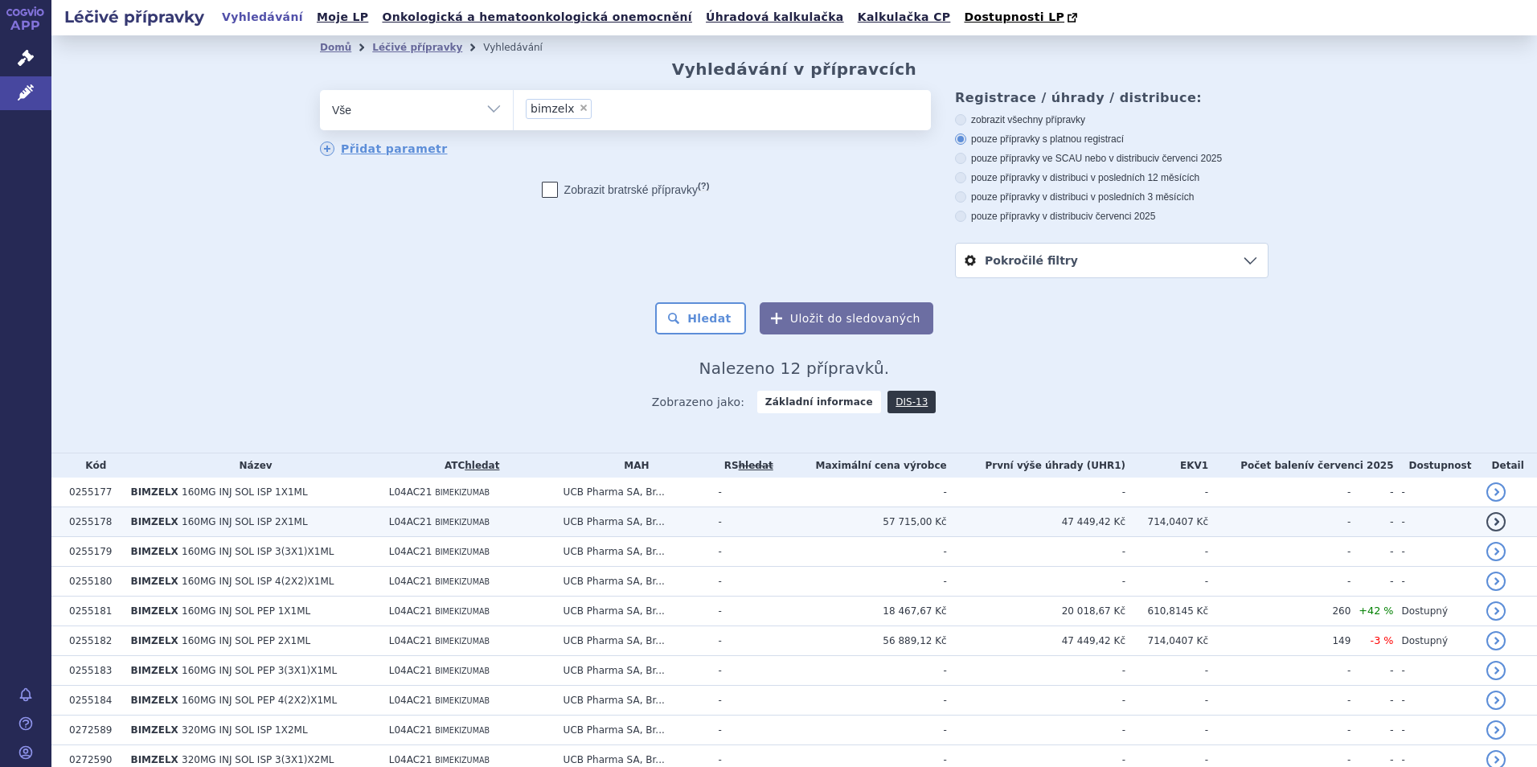
click at [490, 512] on td "L04AC21 BIMEKIZUMAB" at bounding box center [468, 522] width 174 height 30
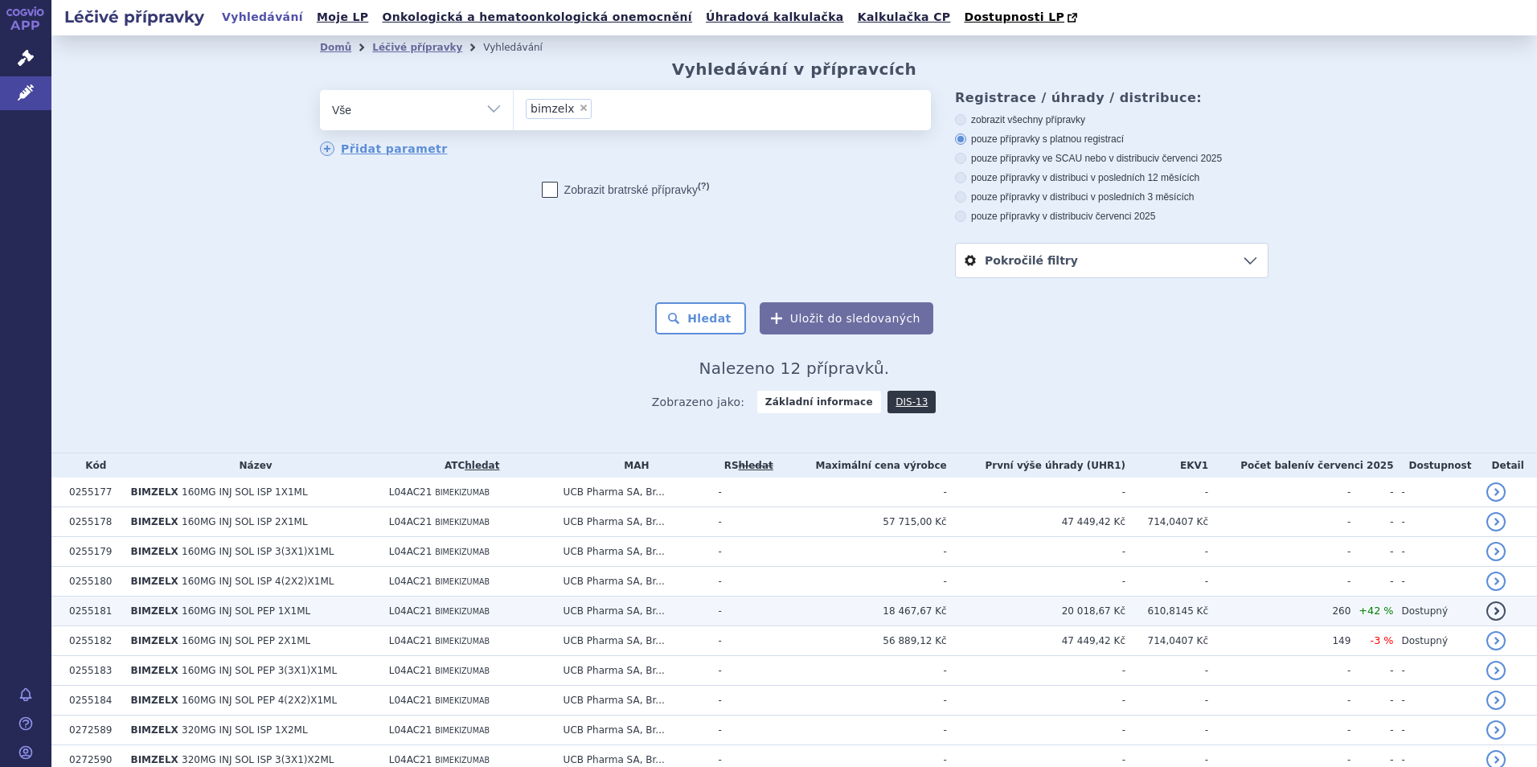
click at [765, 601] on td "-" at bounding box center [744, 612] width 69 height 30
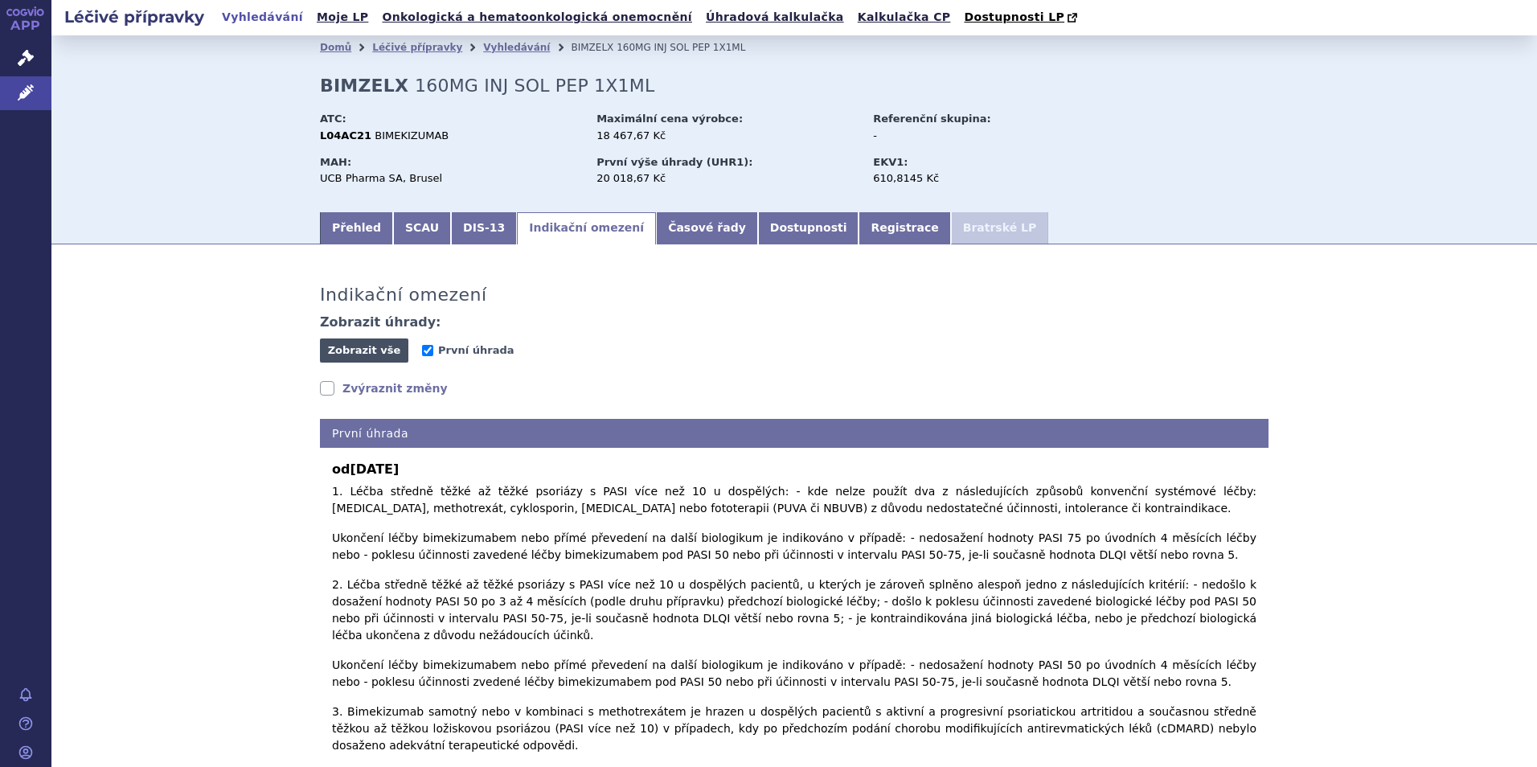
click at [341, 347] on span "Zobrazit vše" at bounding box center [364, 350] width 73 height 12
drag, startPoint x: 341, startPoint y: 347, endPoint x: 351, endPoint y: 351, distance: 10.5
click at [341, 346] on span "Skrýt vše" at bounding box center [364, 350] width 88 height 24
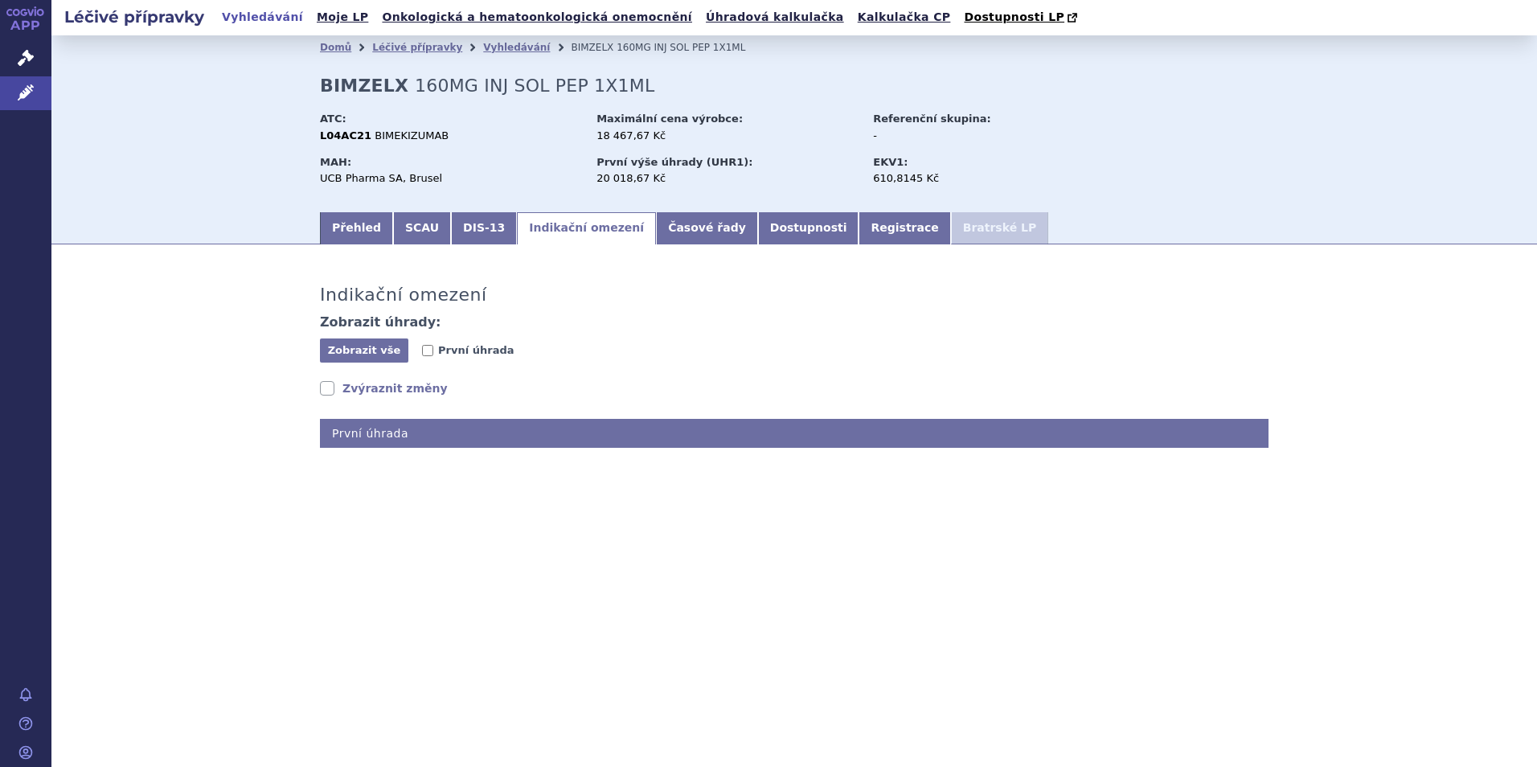
click at [367, 395] on link "Zvýraznit změny" at bounding box center [384, 388] width 128 height 16
click at [359, 355] on span "Zobrazit vše" at bounding box center [364, 350] width 73 height 12
checkbox input "true"
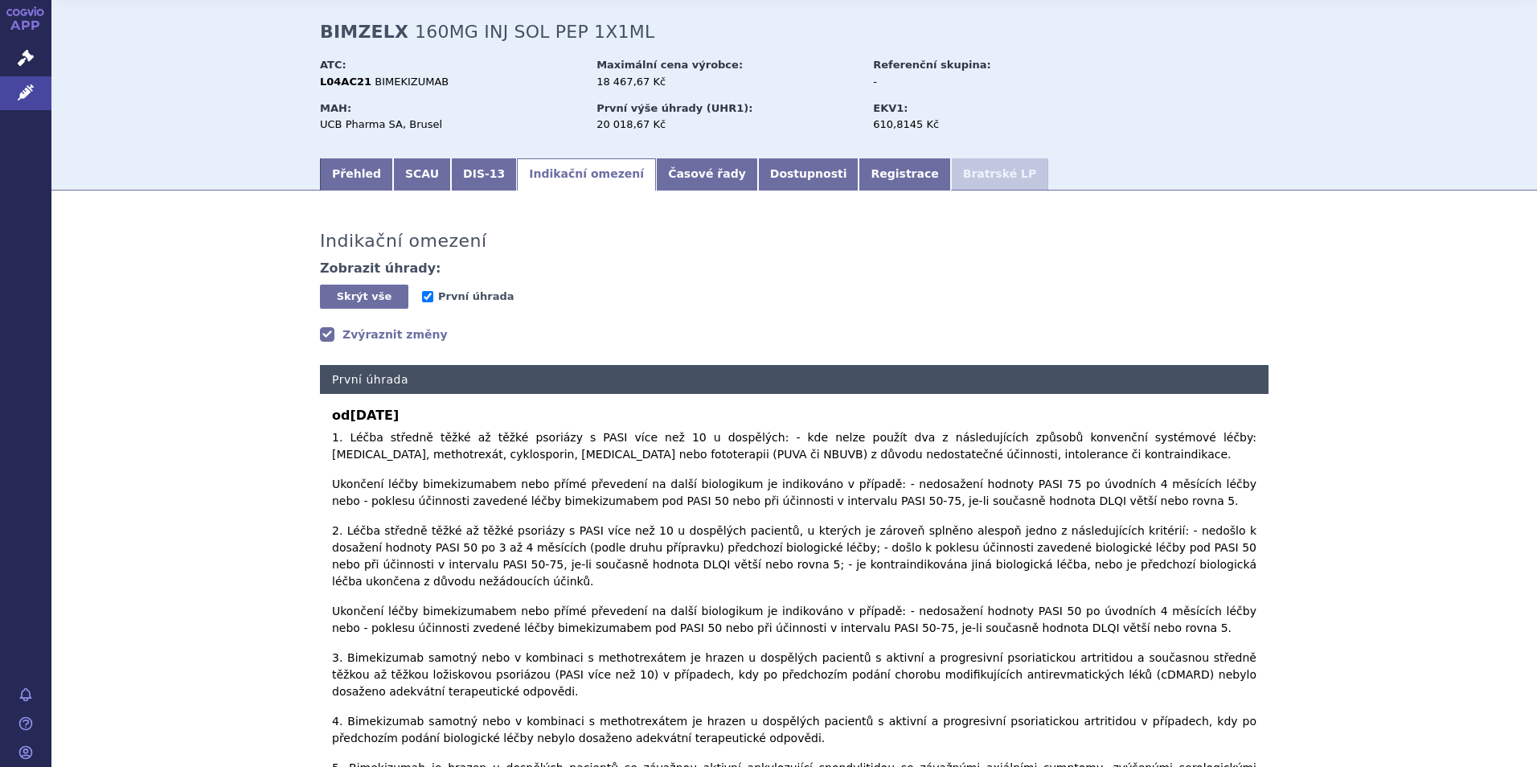
scroll to position [80, 0]
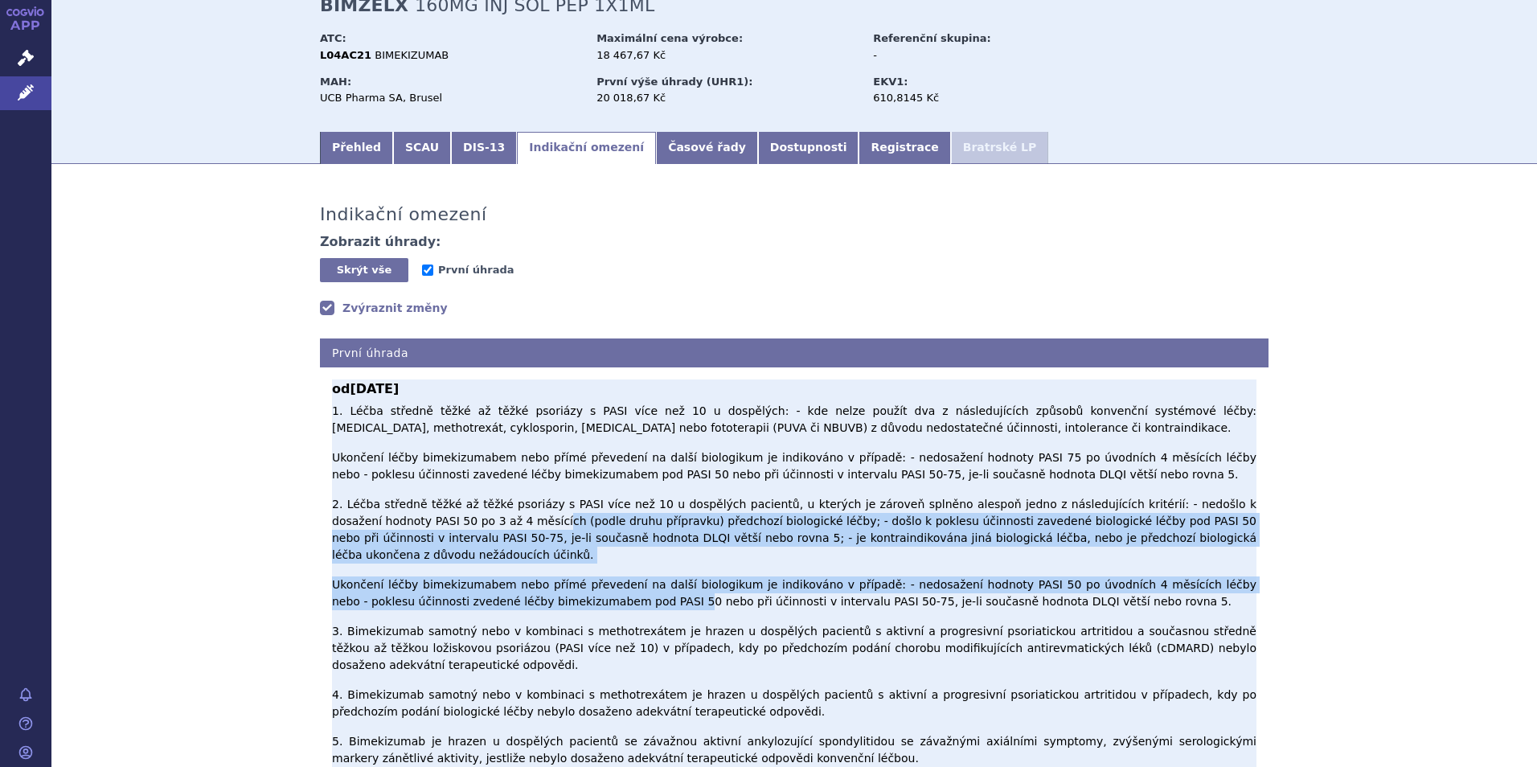
drag, startPoint x: 407, startPoint y: 512, endPoint x: 534, endPoint y: 559, distance: 135.3
click at [534, 559] on span "1. Léčba středně těžké až těžké psoriázy s PASI více než 10 u dospělých: - kde …" at bounding box center [794, 584] width 925 height 360
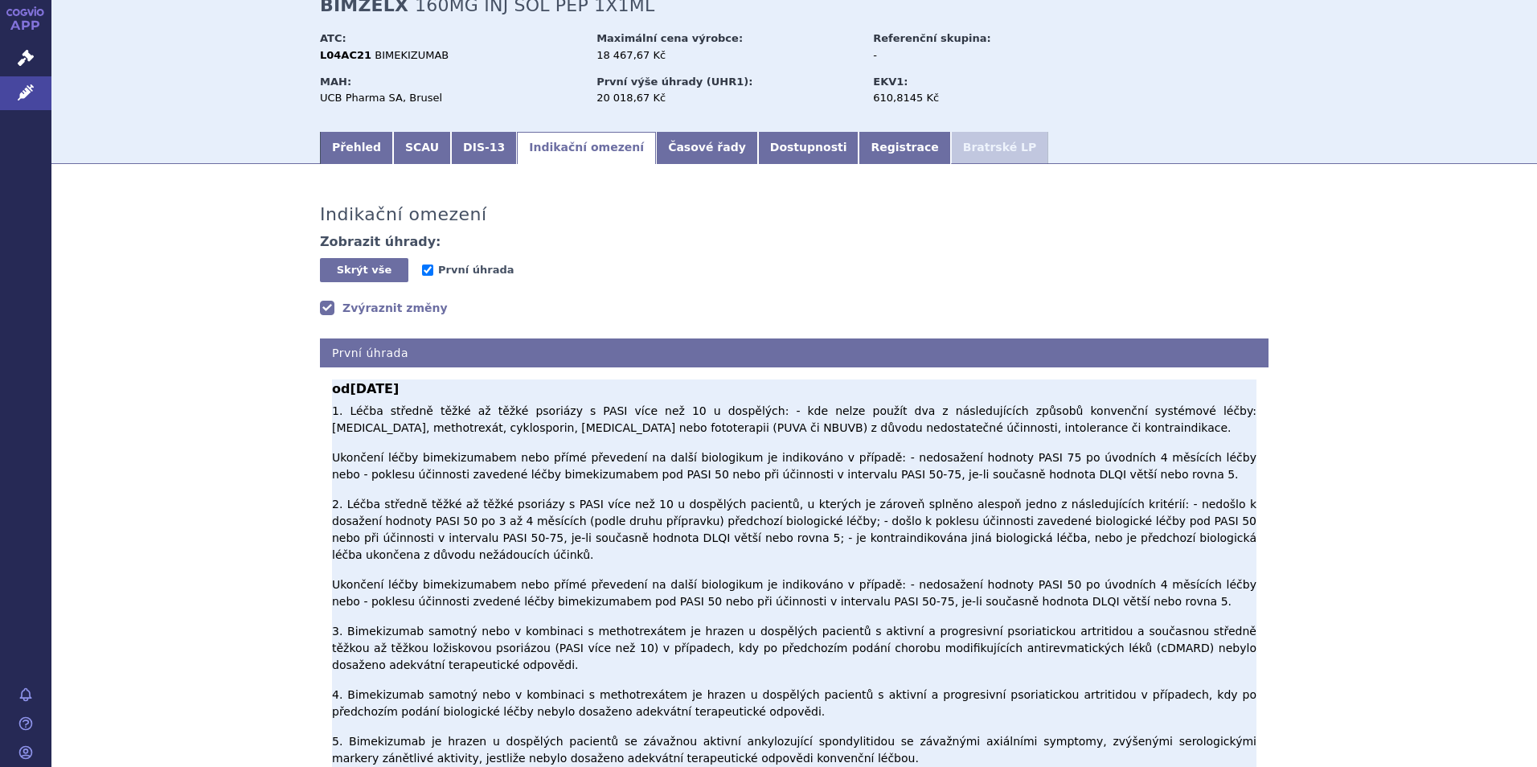
drag, startPoint x: 534, startPoint y: 559, endPoint x: 549, endPoint y: 599, distance: 43.0
click at [550, 598] on span "1. Léčba středně těžké až těžké psoriázy s PASI více než 10 u dospělých: - kde …" at bounding box center [794, 584] width 925 height 360
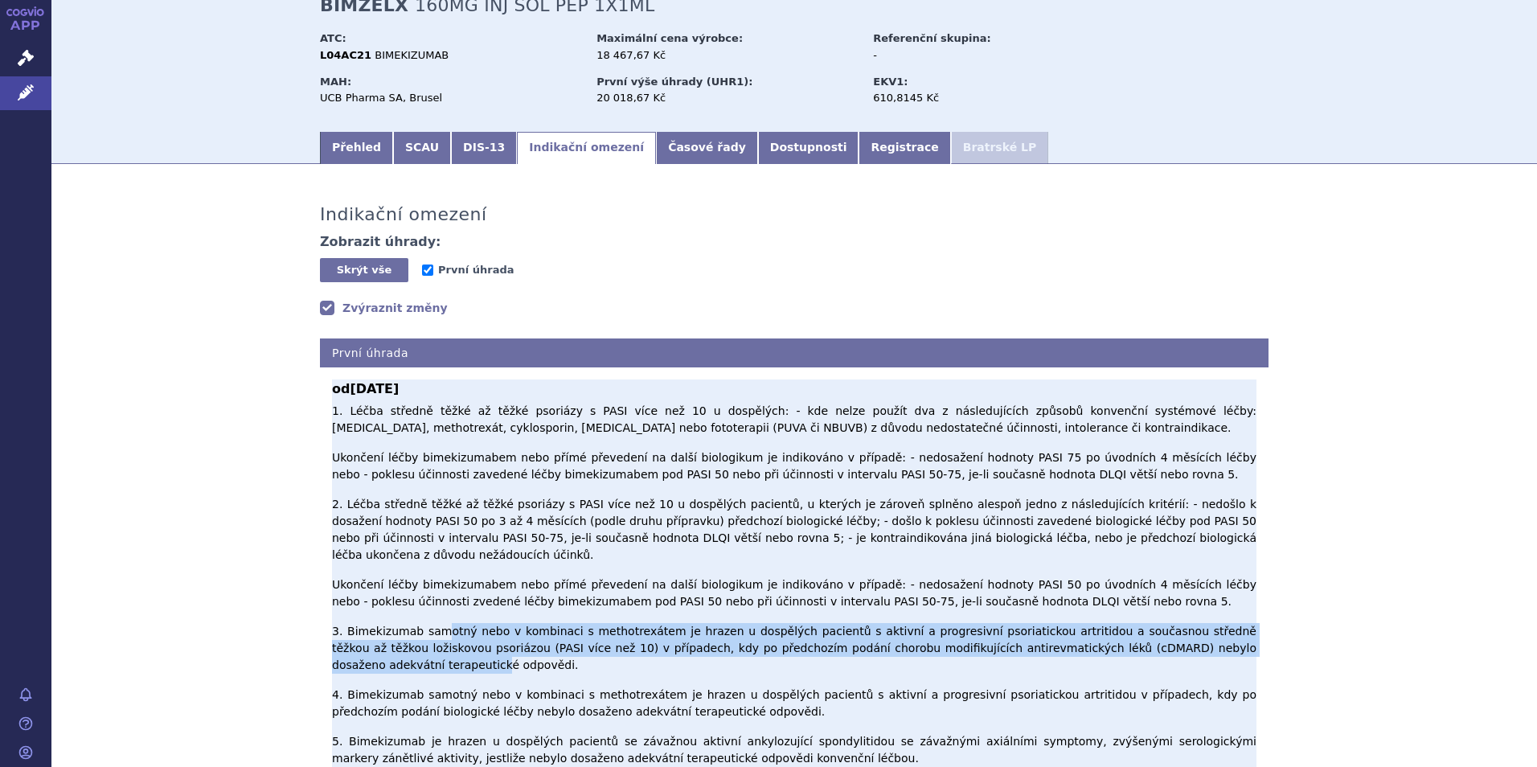
drag, startPoint x: 432, startPoint y: 601, endPoint x: 1244, endPoint y: 624, distance: 812.4
click at [1244, 624] on p "1. Léčba středně těžké až těžké psoriázy s PASI více než 10 u dospělých: - kde …" at bounding box center [794, 585] width 925 height 364
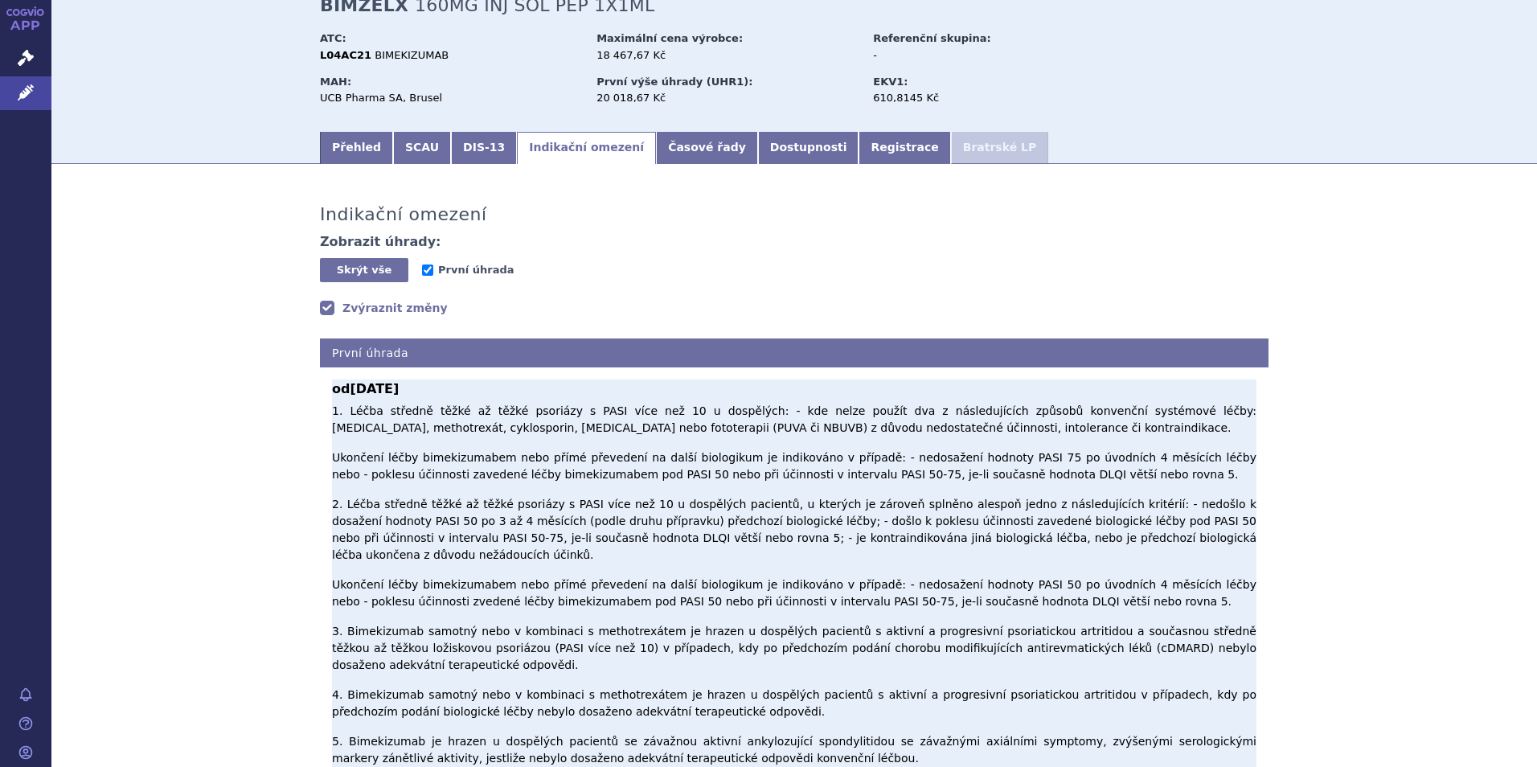
click at [663, 627] on p "1. Léčba středně těžké až těžké psoriázy s PASI více než 10 u dospělých: - kde …" at bounding box center [794, 585] width 925 height 364
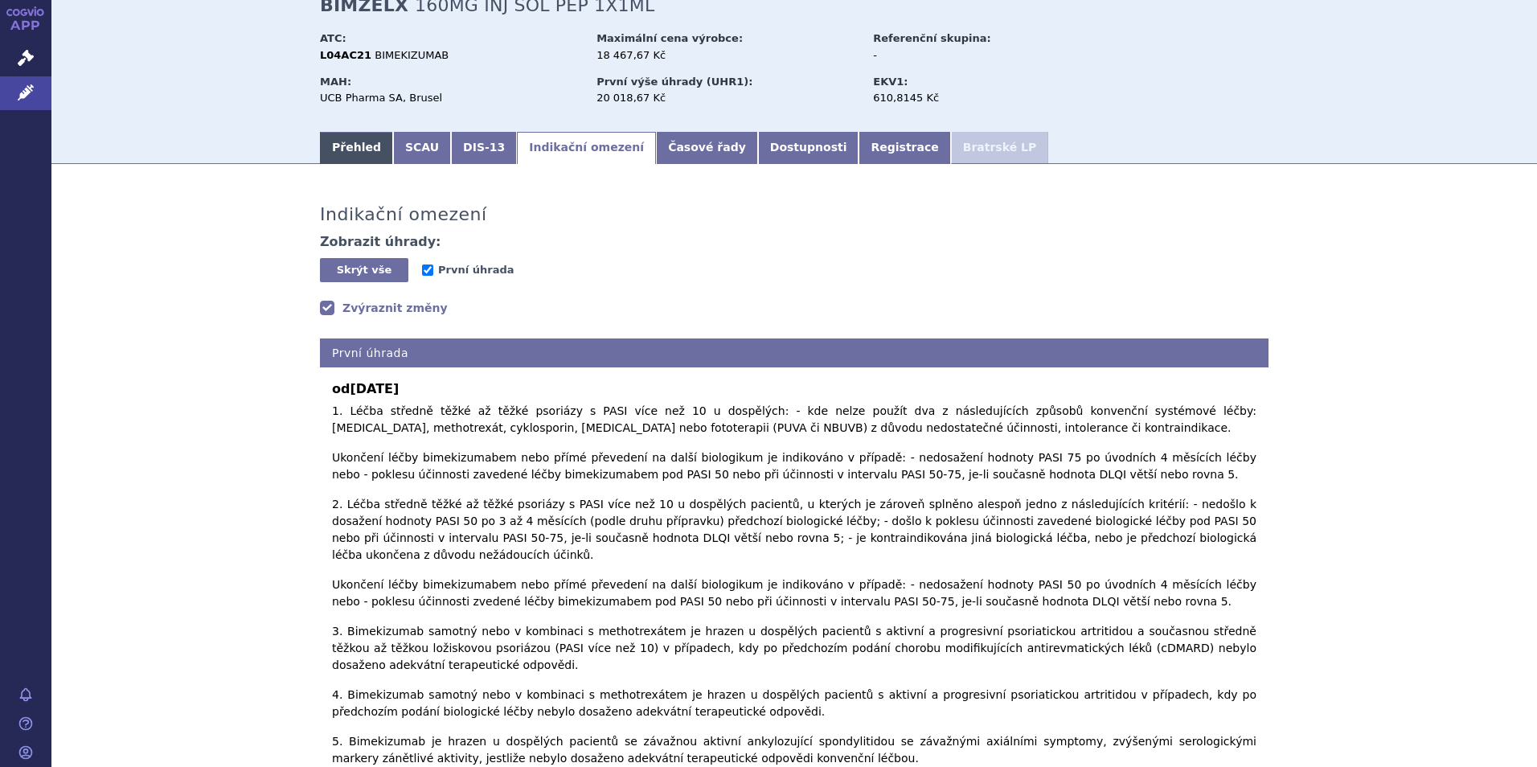
drag, startPoint x: 353, startPoint y: 154, endPoint x: 366, endPoint y: 152, distance: 13.1
click at [355, 155] on link "Přehled" at bounding box center [356, 148] width 73 height 32
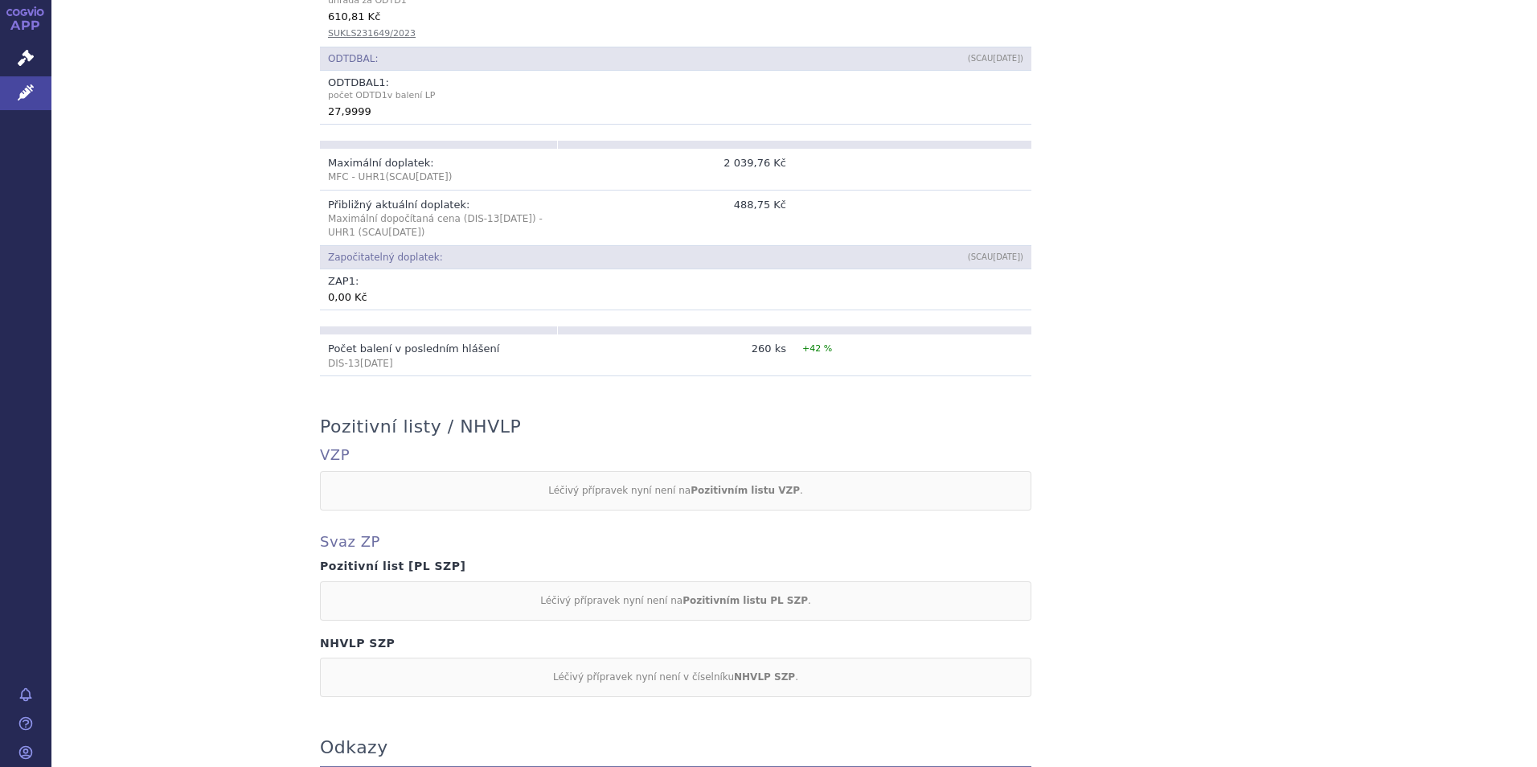
scroll to position [1126, 0]
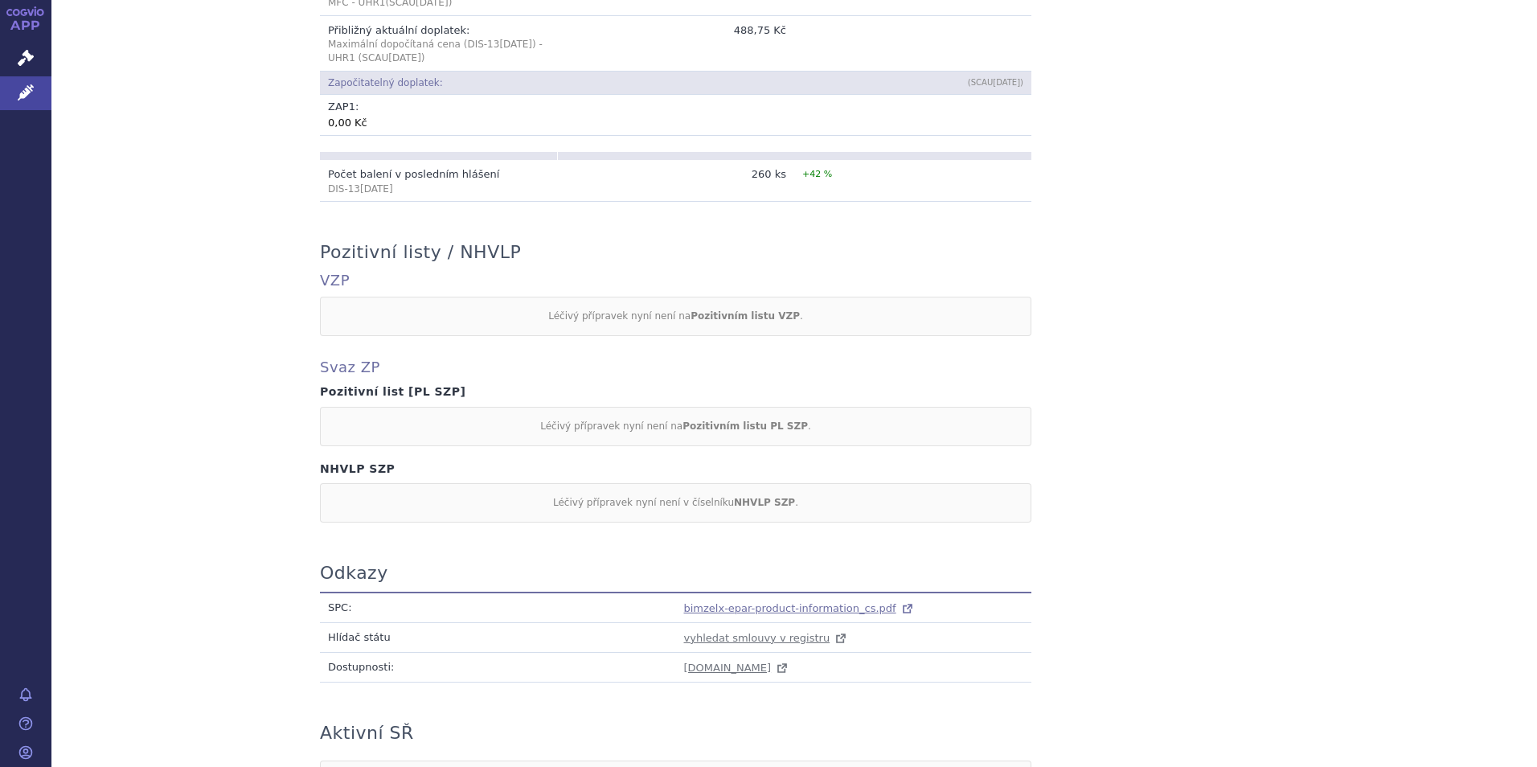
click at [742, 607] on span "bimzelx-epar-product-information_cs.pdf" at bounding box center [790, 608] width 212 height 12
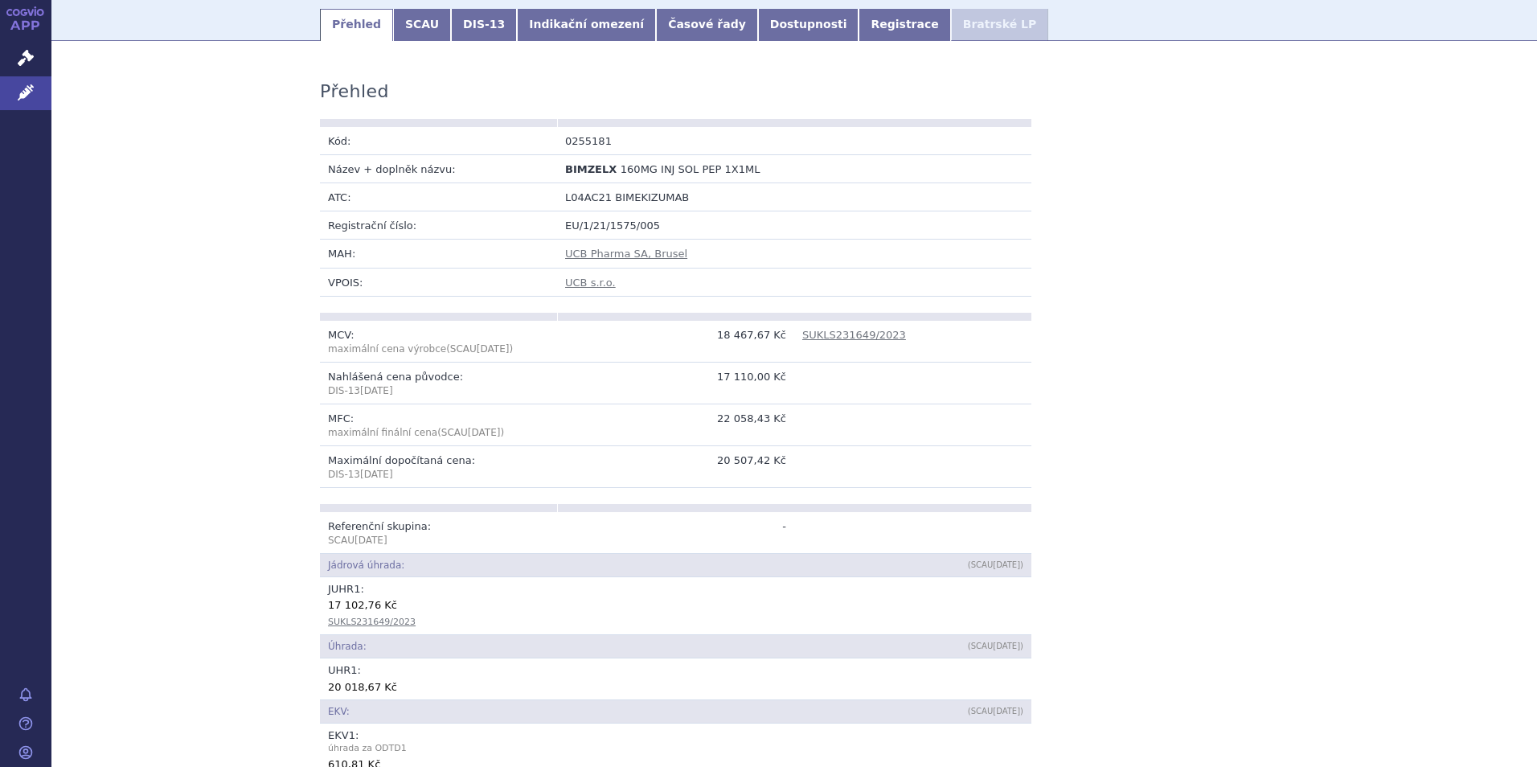
scroll to position [241, 0]
